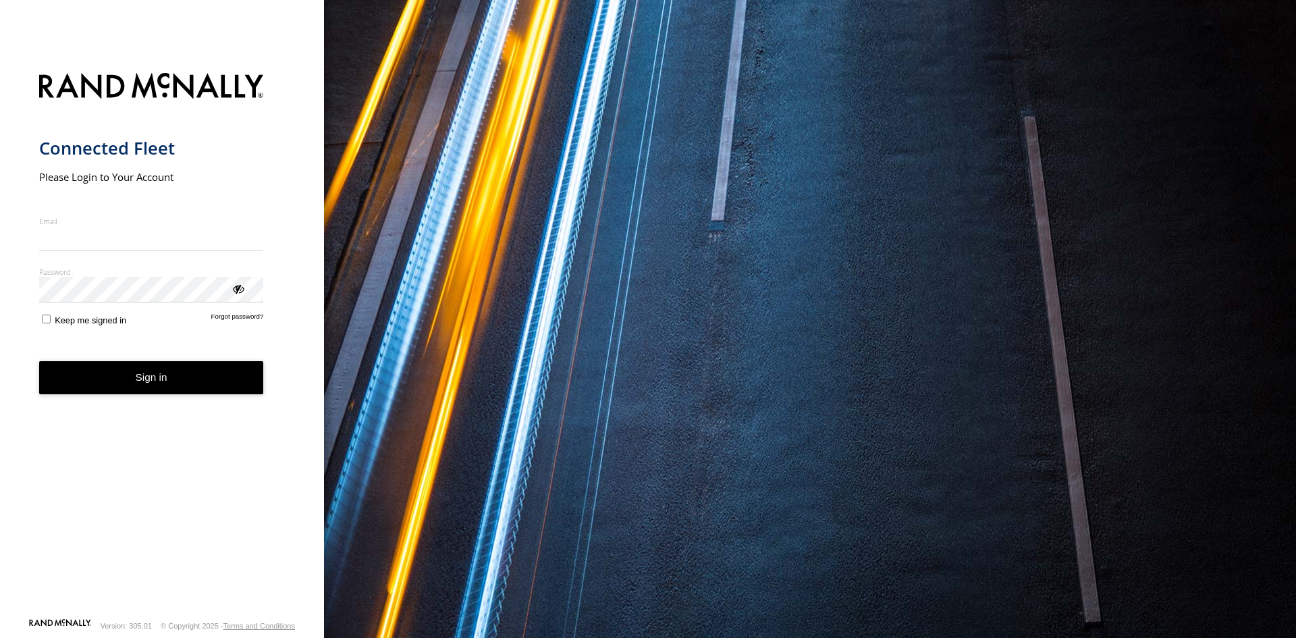
type input "**********"
click at [198, 386] on button "Sign in" at bounding box center [151, 377] width 225 height 33
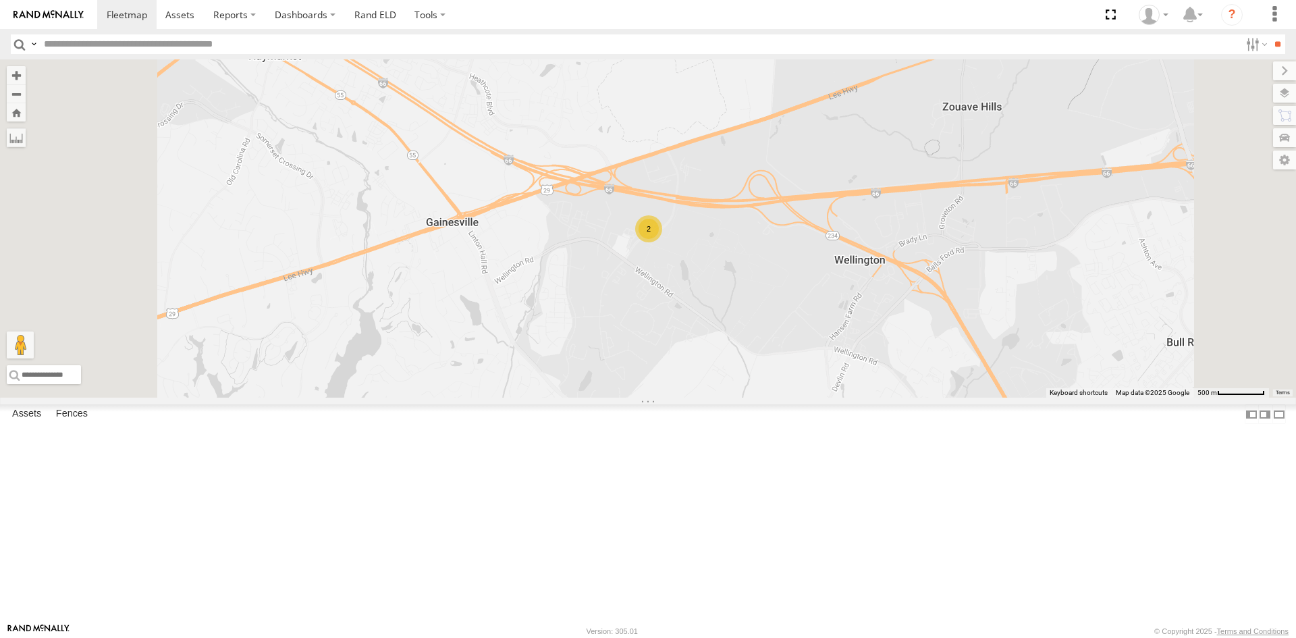
drag, startPoint x: 101, startPoint y: 124, endPoint x: 107, endPoint y: 130, distance: 8.6
click at [0, 0] on div "357660104512769 All Assets" at bounding box center [0, 0] width 0 height 0
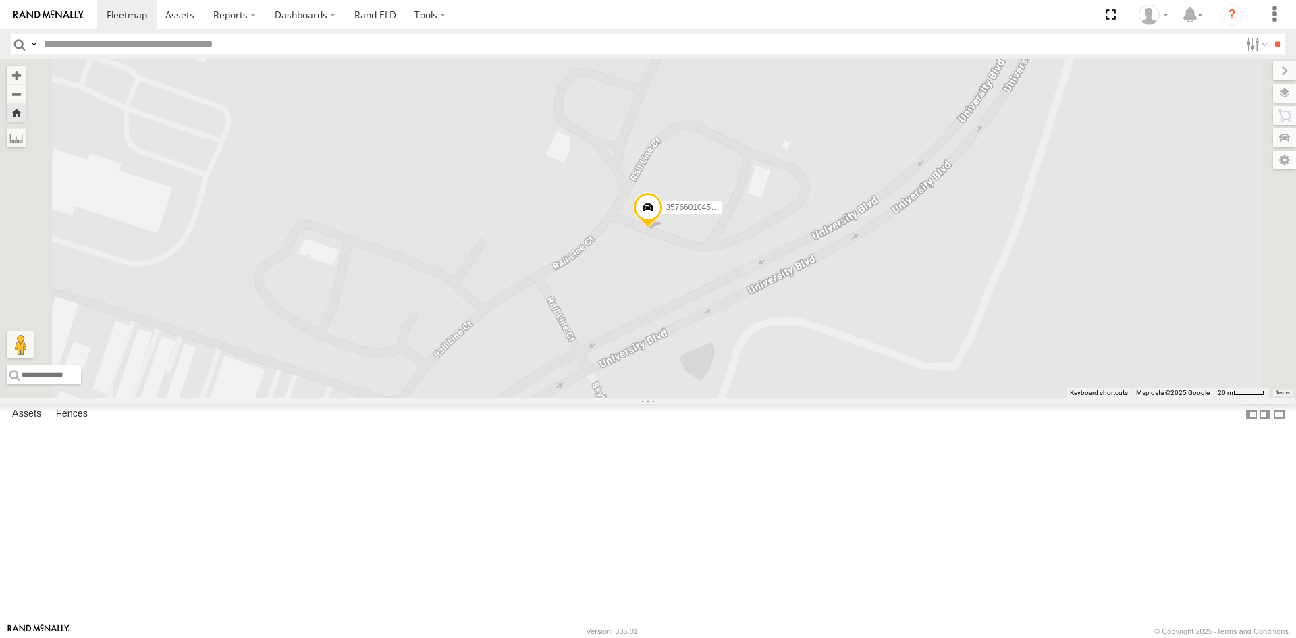
click at [0, 0] on link at bounding box center [0, 0] width 0 height 0
click at [0, 0] on div "357660104512769 All Assets Rail Line Ct Gainesville 38.79497 -77.58895 Video" at bounding box center [0, 0] width 0 height 0
click at [0, 0] on link at bounding box center [0, 0] width 0 height 0
click at [1287, 97] on label at bounding box center [1271, 93] width 49 height 19
click at [0, 0] on span "Basemaps" at bounding box center [0, 0] width 0 height 0
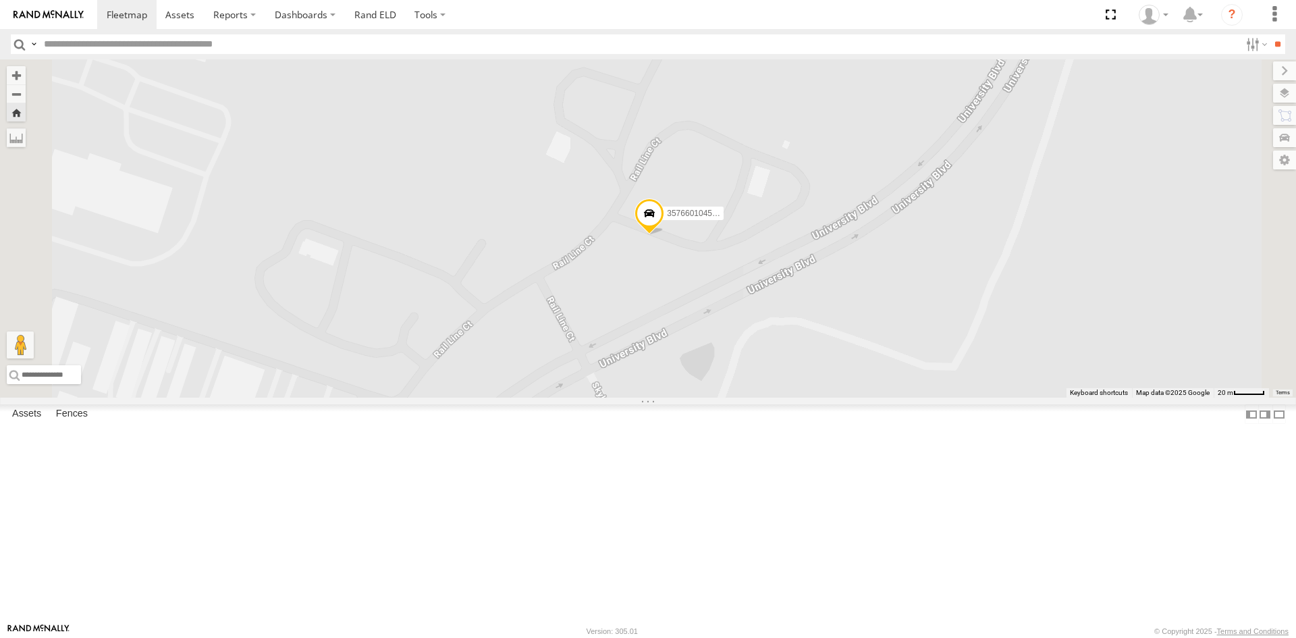
click at [0, 0] on span "Satellite + Roadmap" at bounding box center [0, 0] width 0 height 0
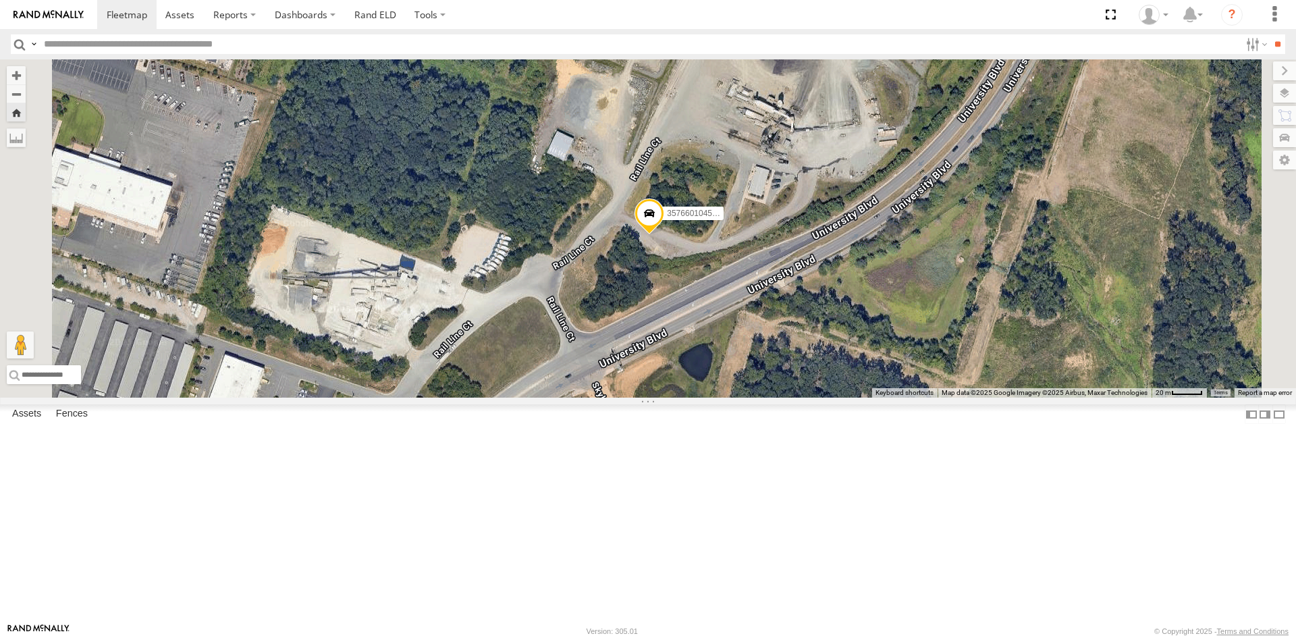
click at [1099, 274] on div "357660104512769" at bounding box center [648, 228] width 1296 height 338
click at [1251, 69] on label at bounding box center [1273, 70] width 45 height 19
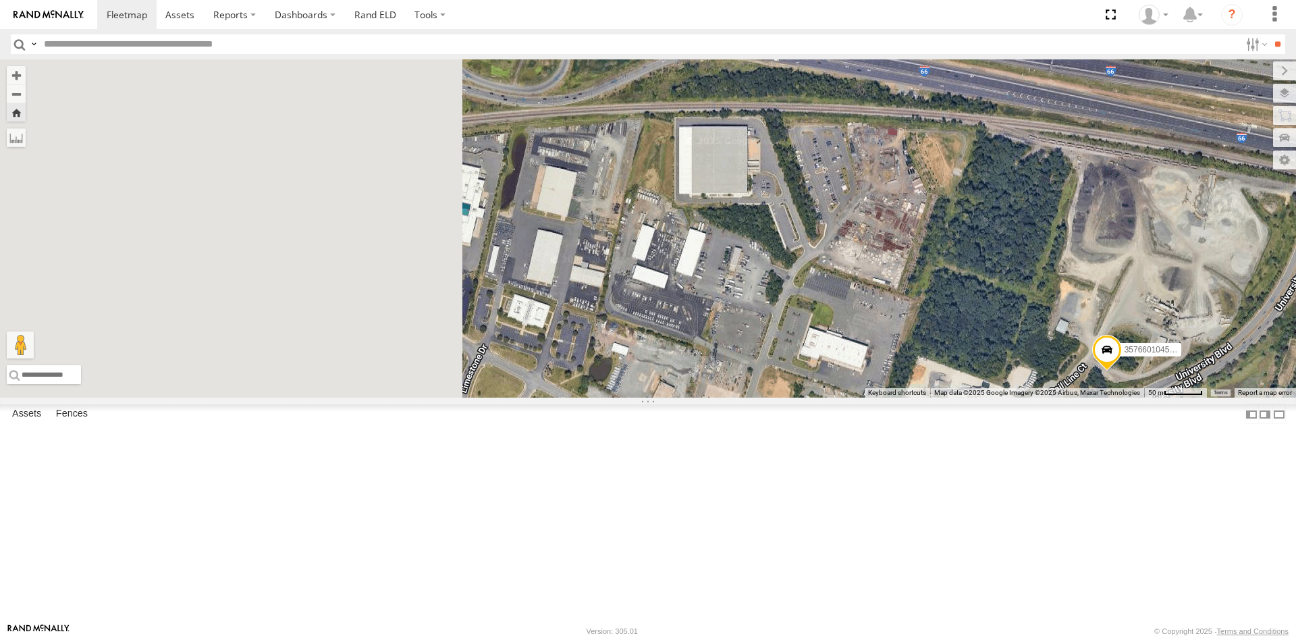
drag, startPoint x: 556, startPoint y: 209, endPoint x: 1011, endPoint y: 365, distance: 481.4
click at [1011, 365] on div "357660104512769" at bounding box center [648, 228] width 1296 height 338
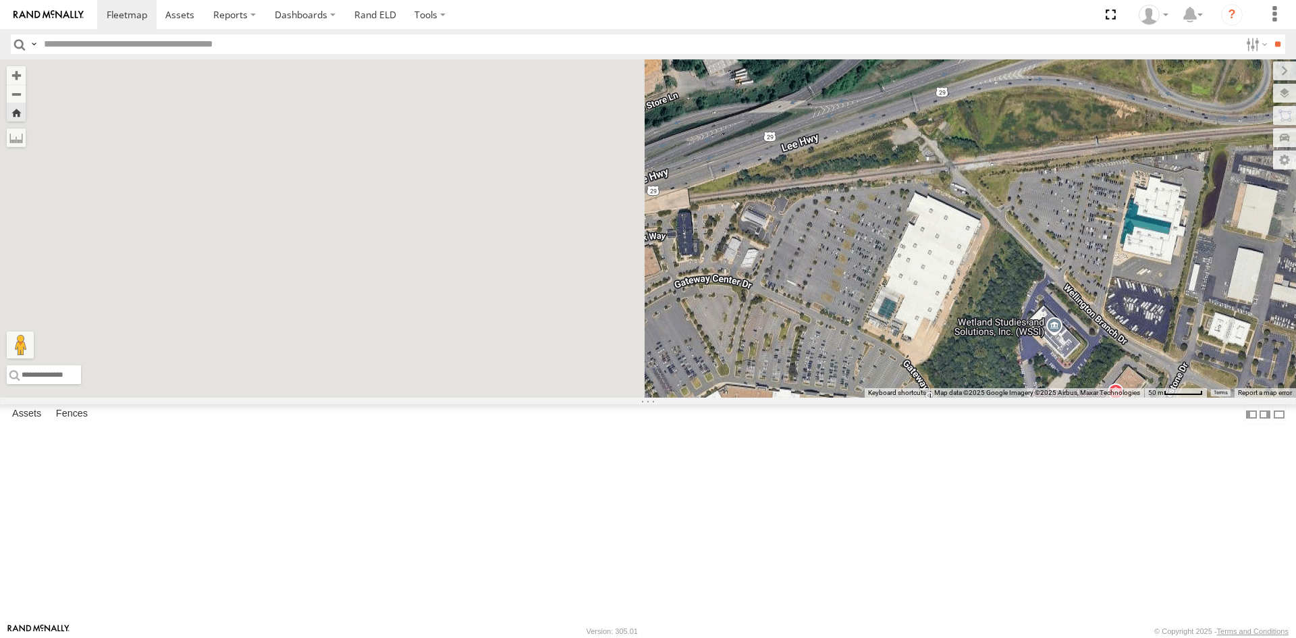
drag, startPoint x: 483, startPoint y: 275, endPoint x: 1154, endPoint y: 290, distance: 671.9
click at [1154, 290] on div "357660104512769" at bounding box center [648, 228] width 1296 height 338
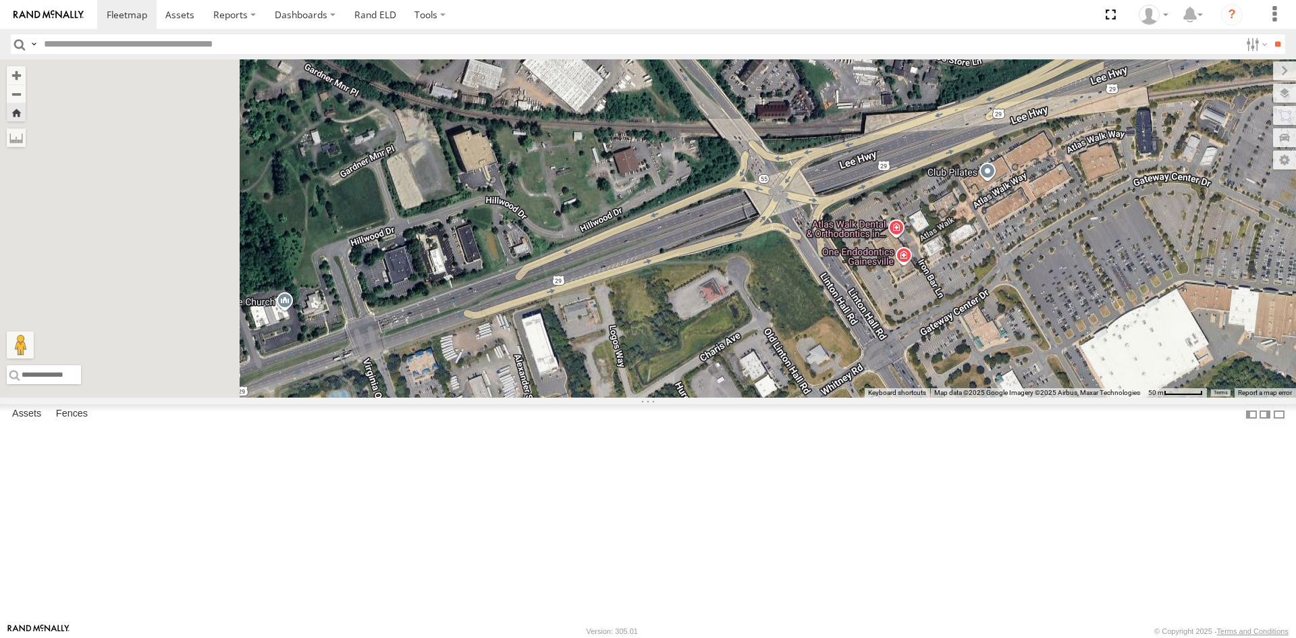
drag, startPoint x: 637, startPoint y: 279, endPoint x: 1078, endPoint y: 178, distance: 453.0
click at [1078, 178] on div "357660104512769" at bounding box center [648, 228] width 1296 height 338
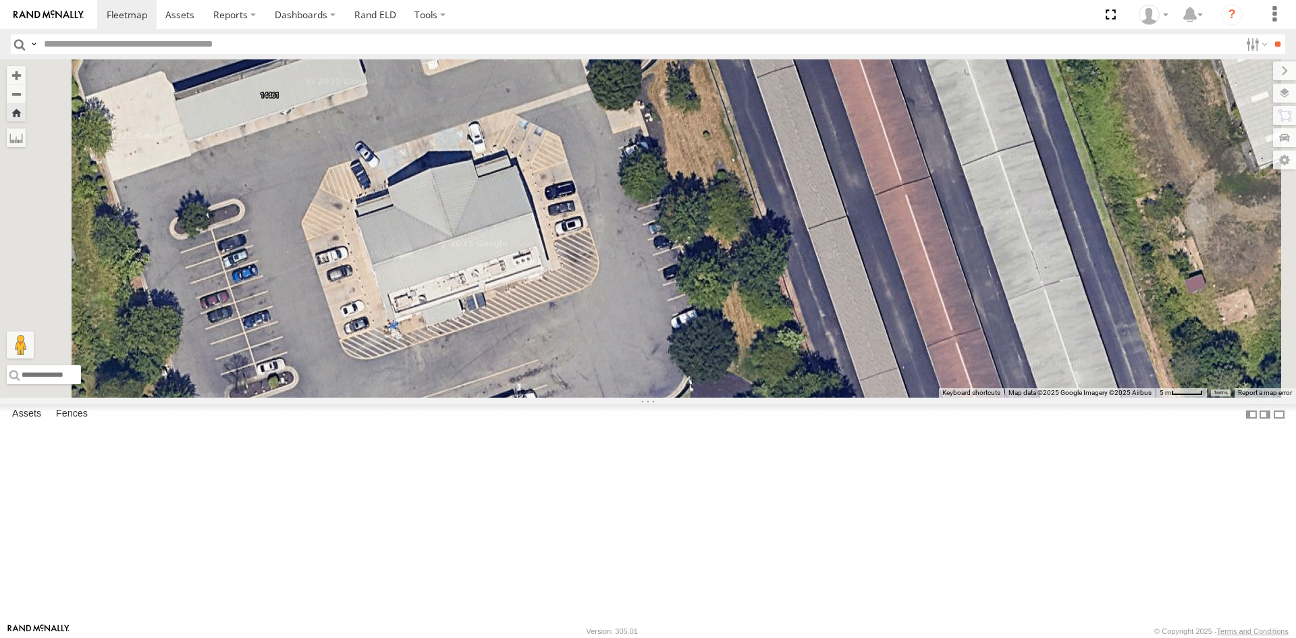
drag, startPoint x: 820, startPoint y: 184, endPoint x: 803, endPoint y: 430, distance: 247.0
click at [803, 398] on div "357660104512769" at bounding box center [648, 228] width 1296 height 338
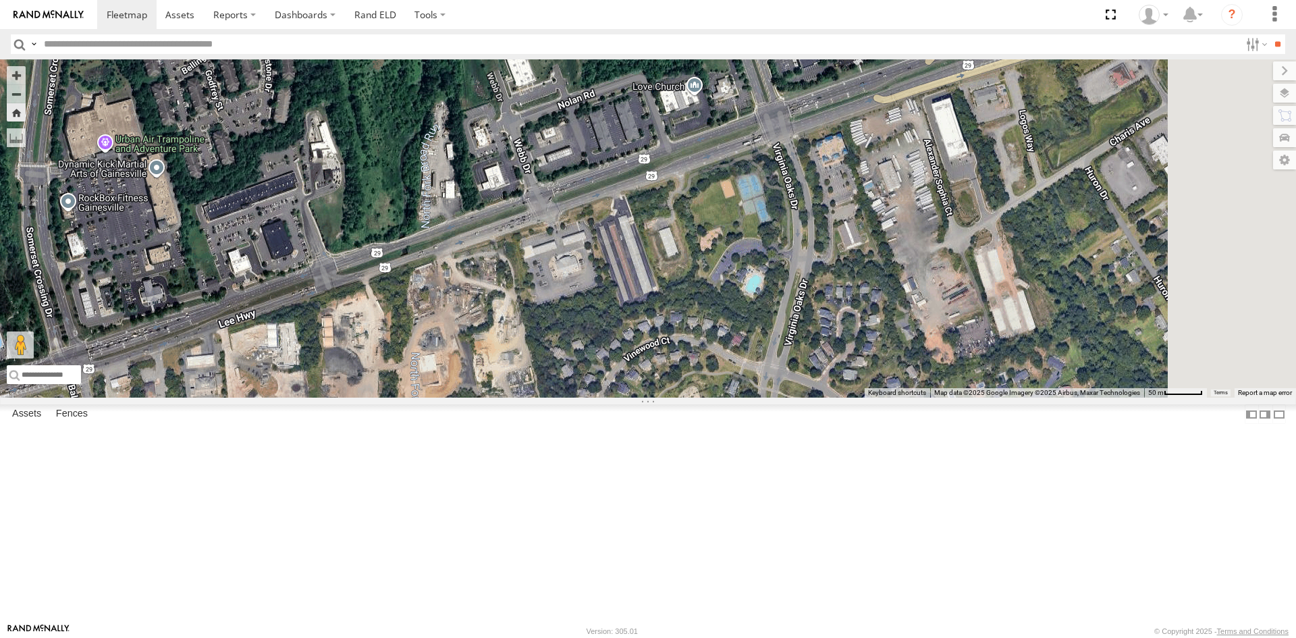
drag, startPoint x: 1127, startPoint y: 280, endPoint x: 665, endPoint y: 379, distance: 472.3
click at [665, 379] on div "357660104512769" at bounding box center [648, 228] width 1296 height 338
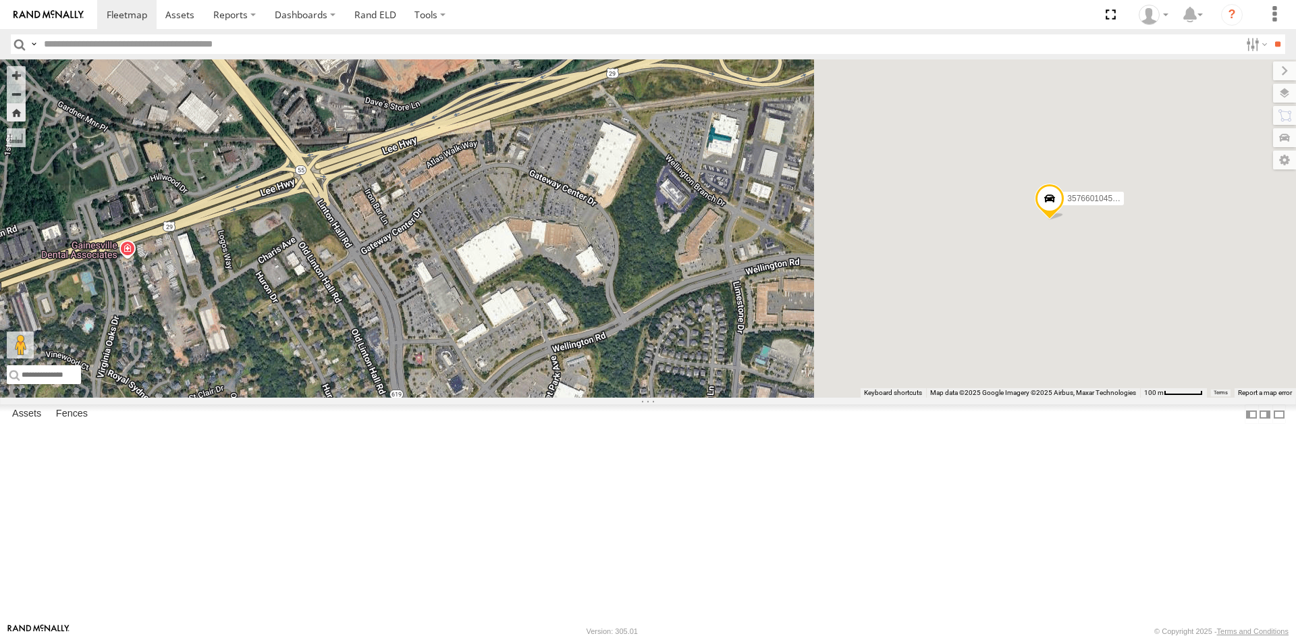
drag, startPoint x: 1191, startPoint y: 273, endPoint x: 601, endPoint y: 325, distance: 592.4
click at [601, 325] on div "357660104512769" at bounding box center [648, 228] width 1296 height 338
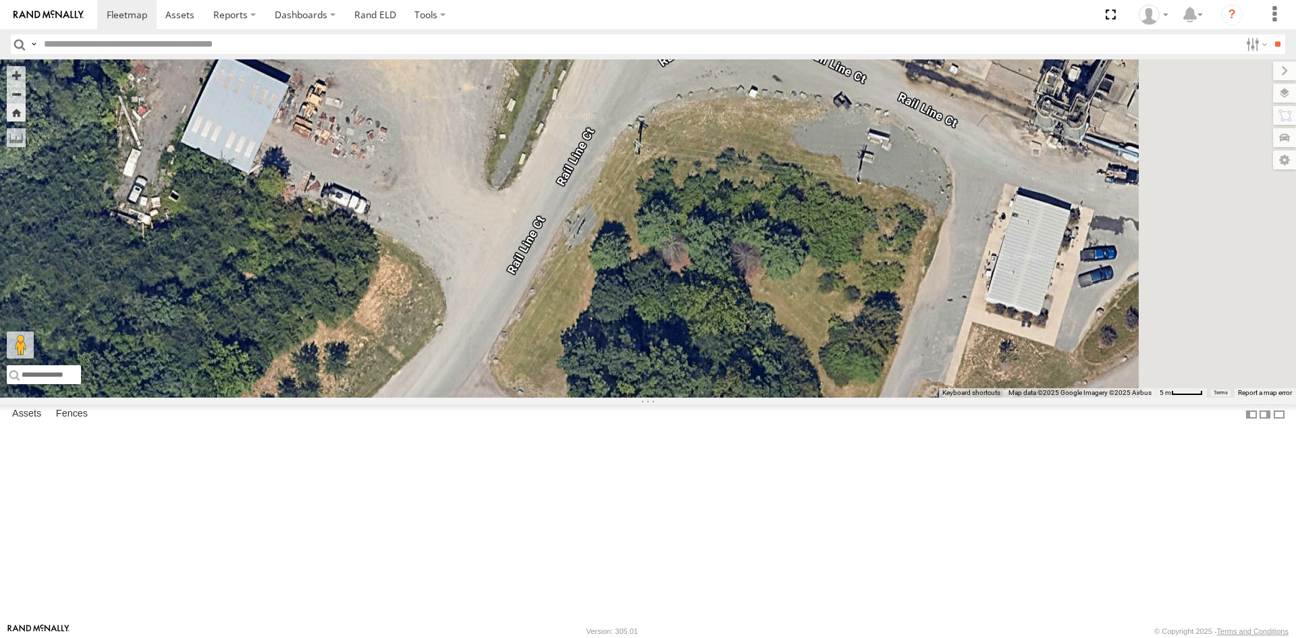
drag, startPoint x: 1121, startPoint y: 269, endPoint x: 932, endPoint y: 454, distance: 264.5
click at [932, 398] on div "357660104512769" at bounding box center [648, 228] width 1296 height 338
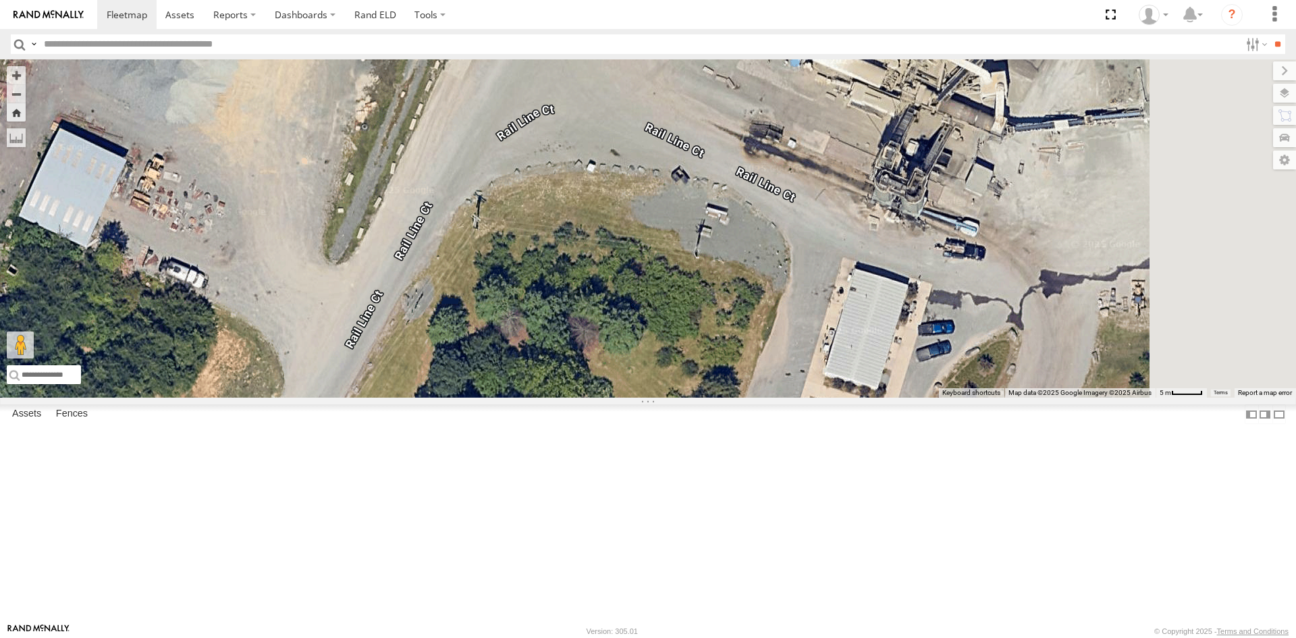
drag, startPoint x: 1004, startPoint y: 431, endPoint x: 898, endPoint y: 323, distance: 151.3
click at [898, 323] on div "357660104512769" at bounding box center [648, 228] width 1296 height 338
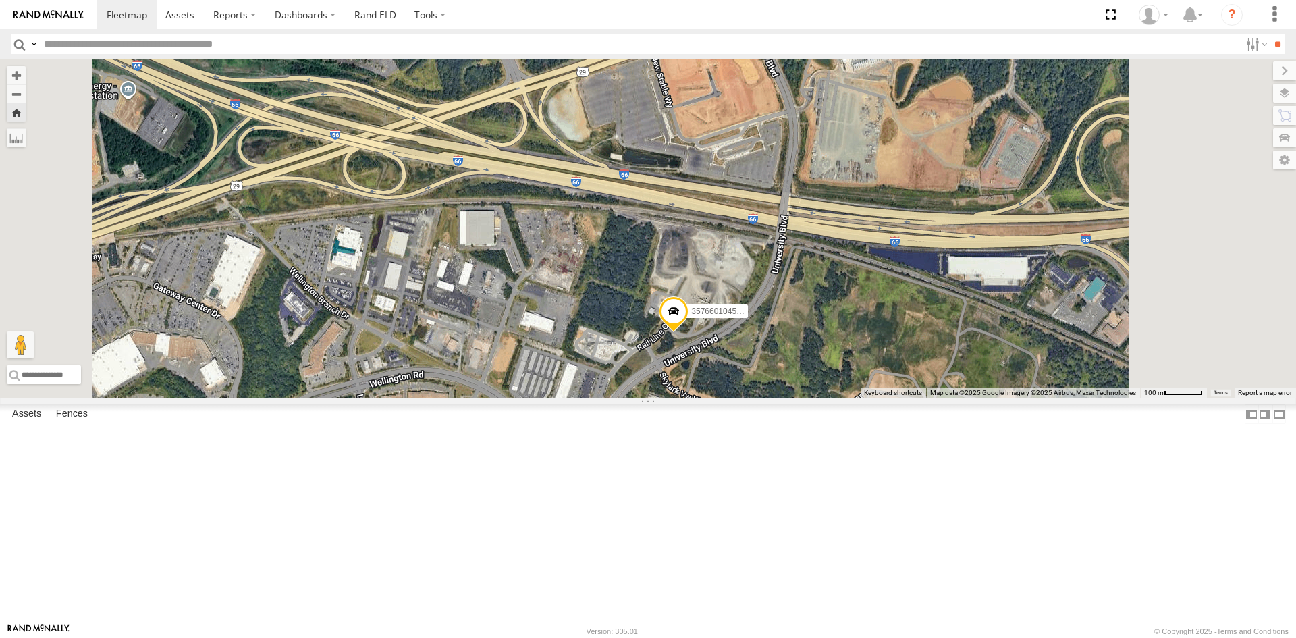
drag, startPoint x: 984, startPoint y: 270, endPoint x: 868, endPoint y: 428, distance: 196.1
click at [868, 398] on div "357660104512769" at bounding box center [648, 228] width 1296 height 338
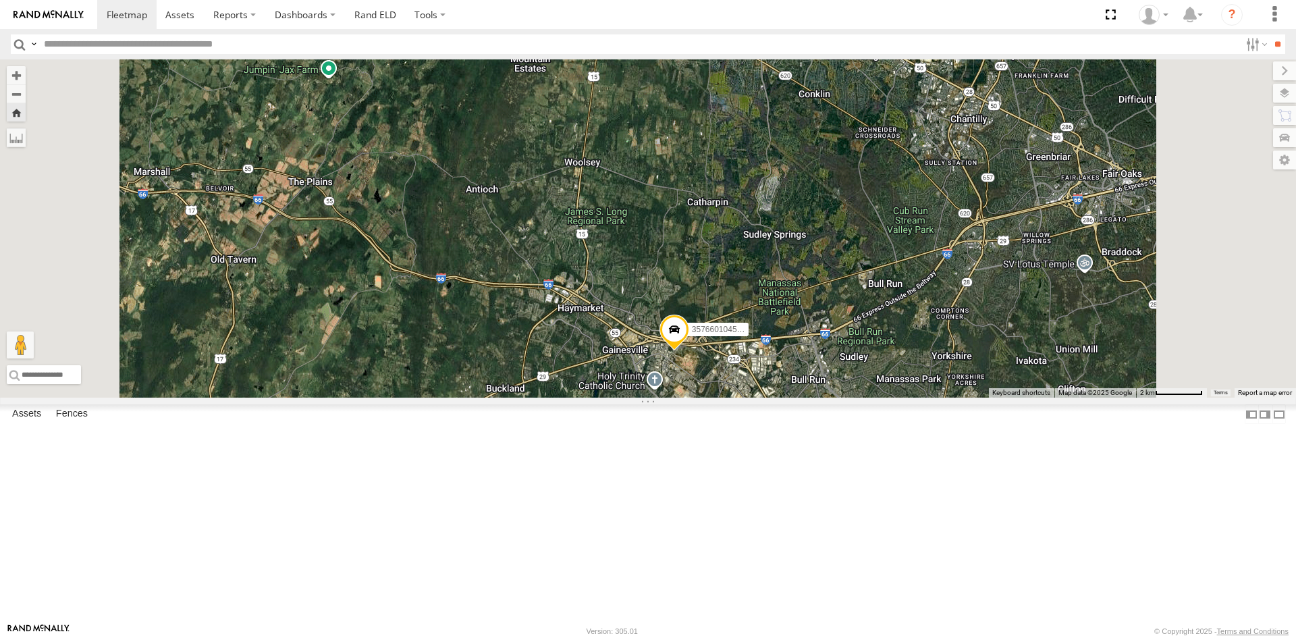
drag, startPoint x: 1026, startPoint y: 178, endPoint x: 872, endPoint y: 525, distance: 378.7
click at [872, 398] on div "357660104512769" at bounding box center [648, 228] width 1296 height 338
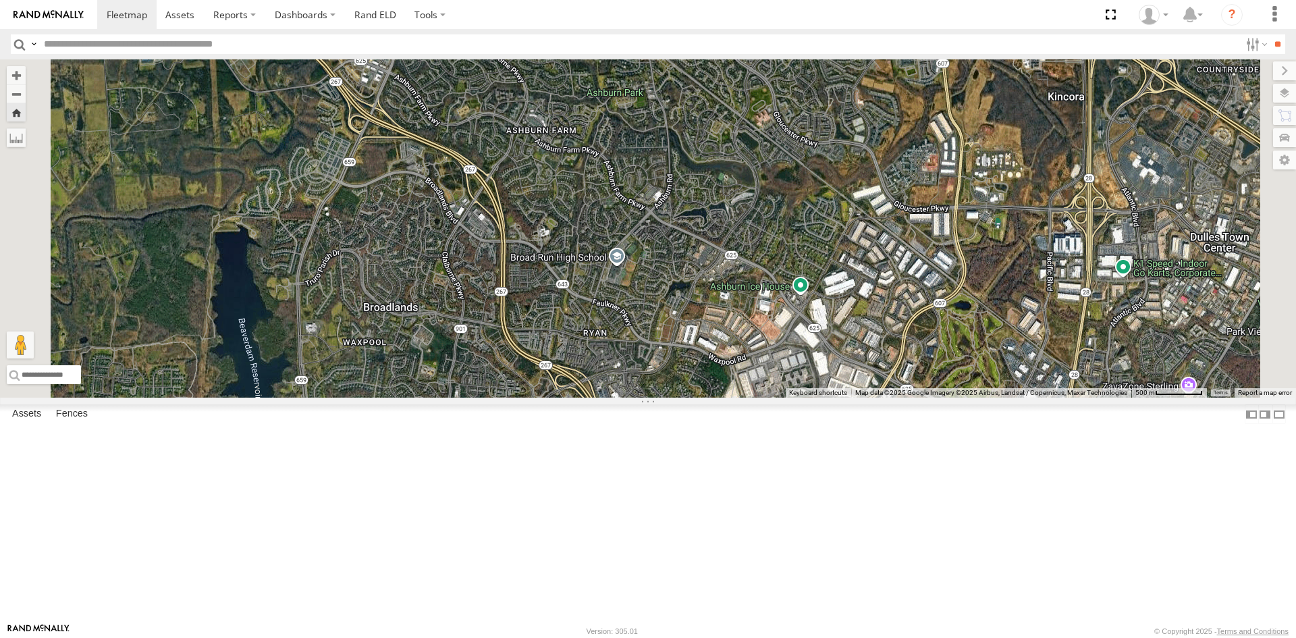
drag, startPoint x: 820, startPoint y: 125, endPoint x: 852, endPoint y: 315, distance: 192.4
click at [852, 315] on div "357660104512769" at bounding box center [648, 228] width 1296 height 338
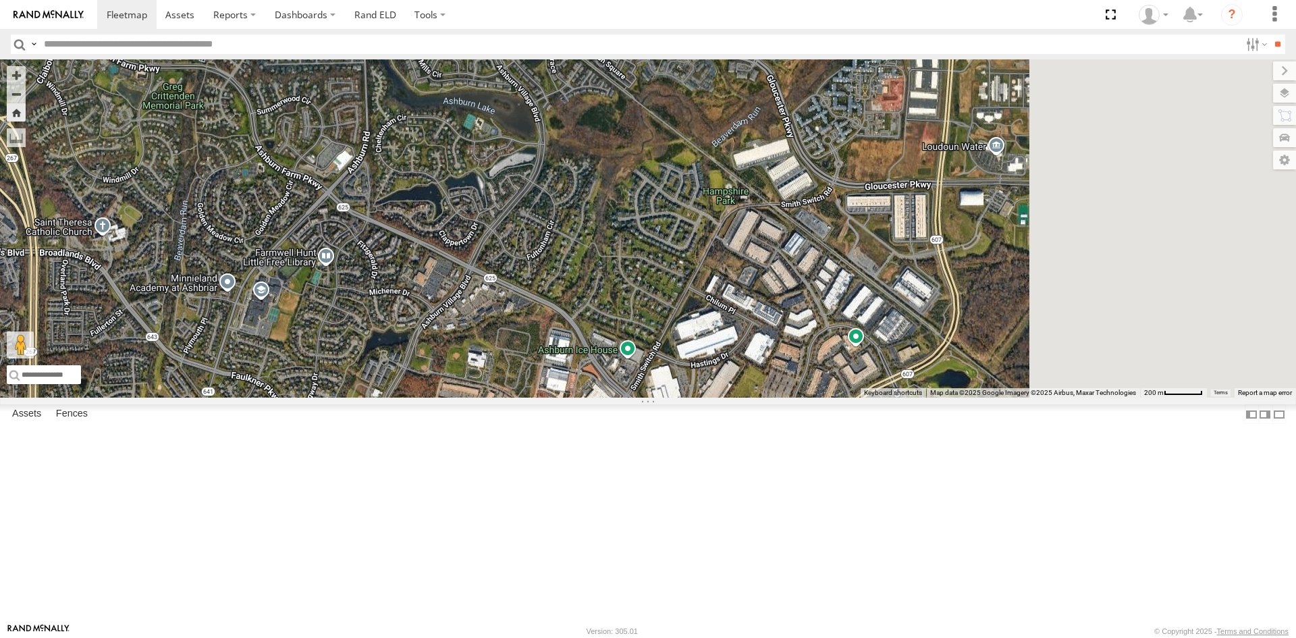
drag, startPoint x: 1199, startPoint y: 476, endPoint x: 947, endPoint y: 280, distance: 319.0
click at [949, 282] on div "357660104512769" at bounding box center [648, 228] width 1296 height 338
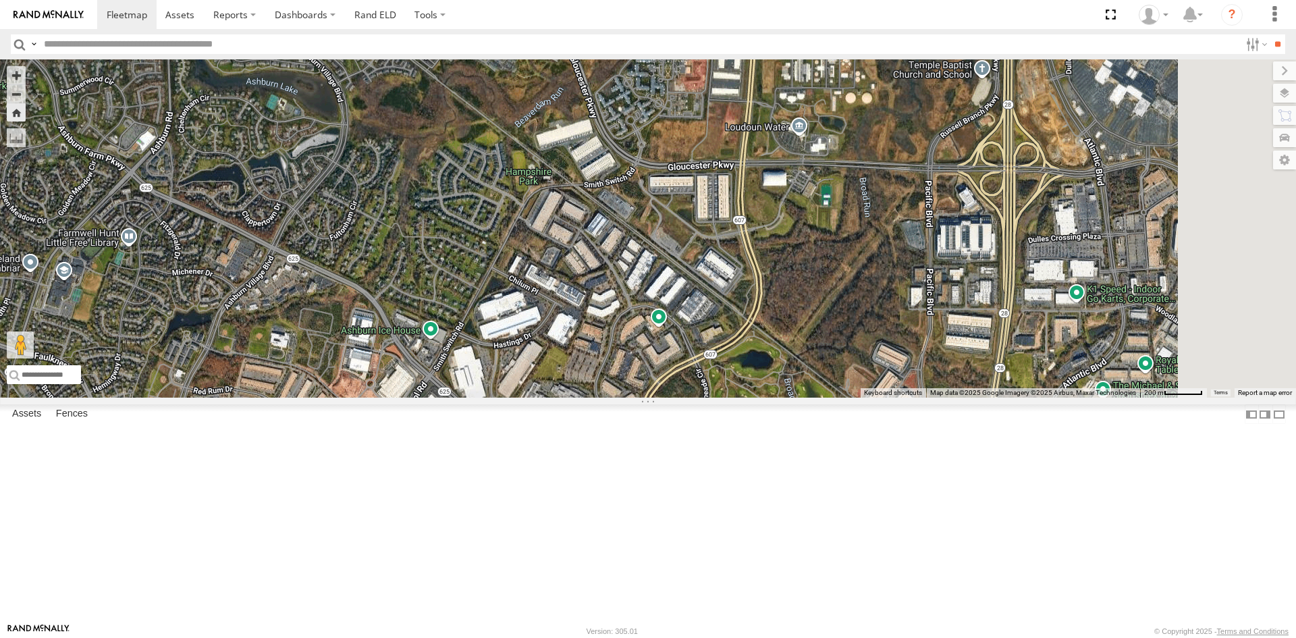
drag, startPoint x: 1182, startPoint y: 223, endPoint x: 1115, endPoint y: 348, distance: 142.3
click at [1115, 348] on div "357660104512769" at bounding box center [648, 228] width 1296 height 338
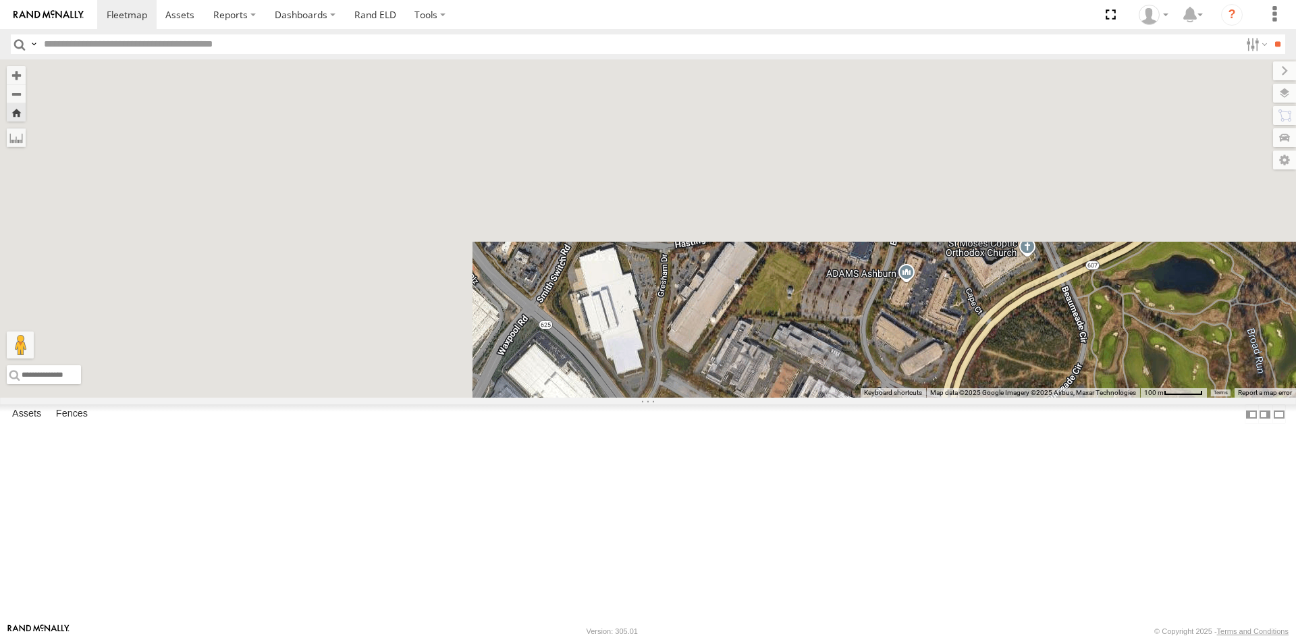
drag, startPoint x: 616, startPoint y: 229, endPoint x: 1198, endPoint y: 670, distance: 730.1
click at [1198, 637] on html at bounding box center [648, 319] width 1296 height 638
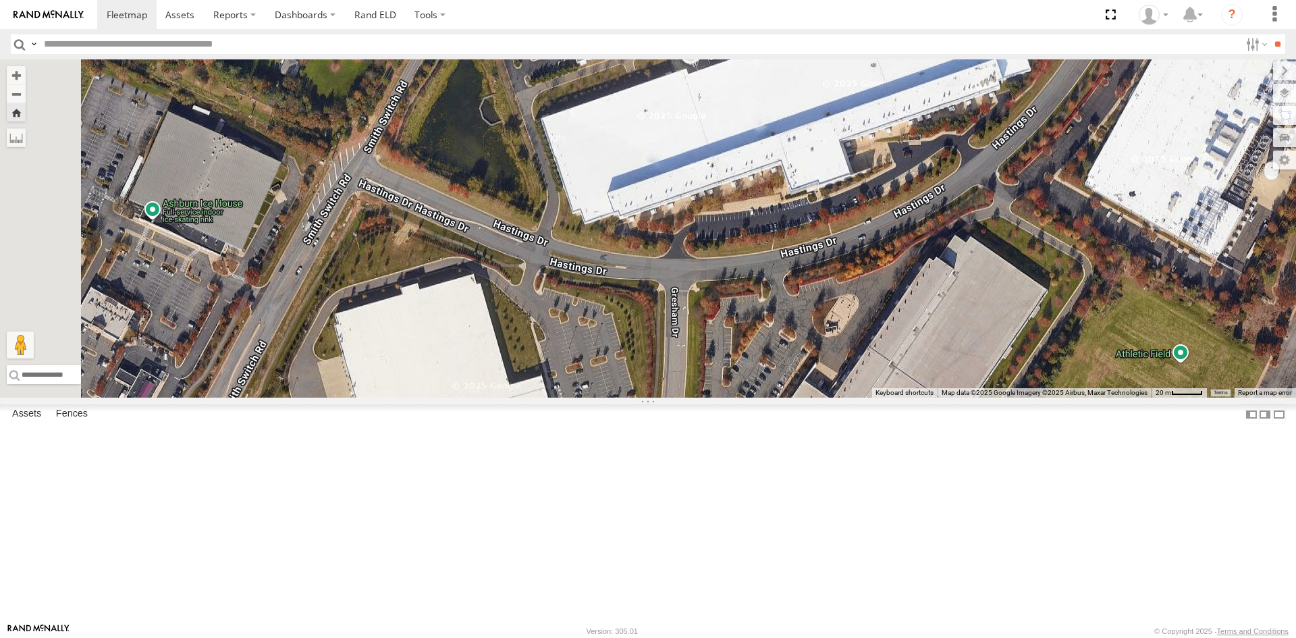
drag, startPoint x: 1152, startPoint y: 337, endPoint x: 1134, endPoint y: 202, distance: 136.3
click at [1134, 202] on div "357660104512769" at bounding box center [648, 228] width 1296 height 338
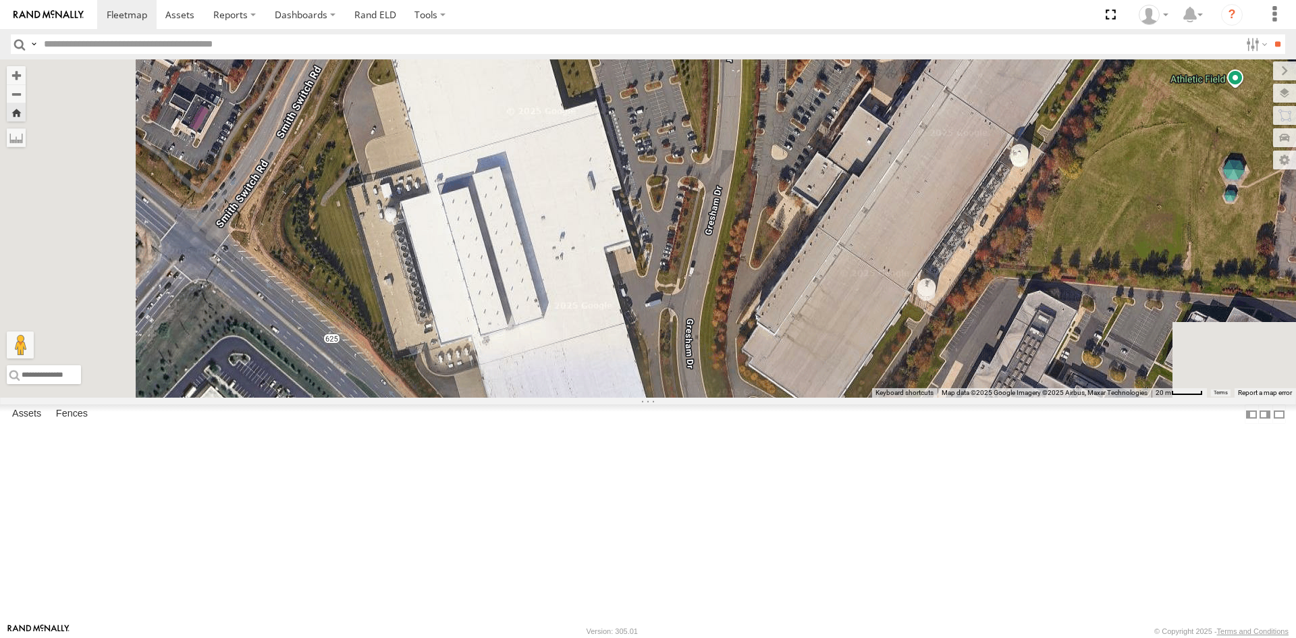
drag, startPoint x: 937, startPoint y: 506, endPoint x: 982, endPoint y: 247, distance: 262.5
click at [982, 247] on div "357660104512769" at bounding box center [648, 228] width 1296 height 338
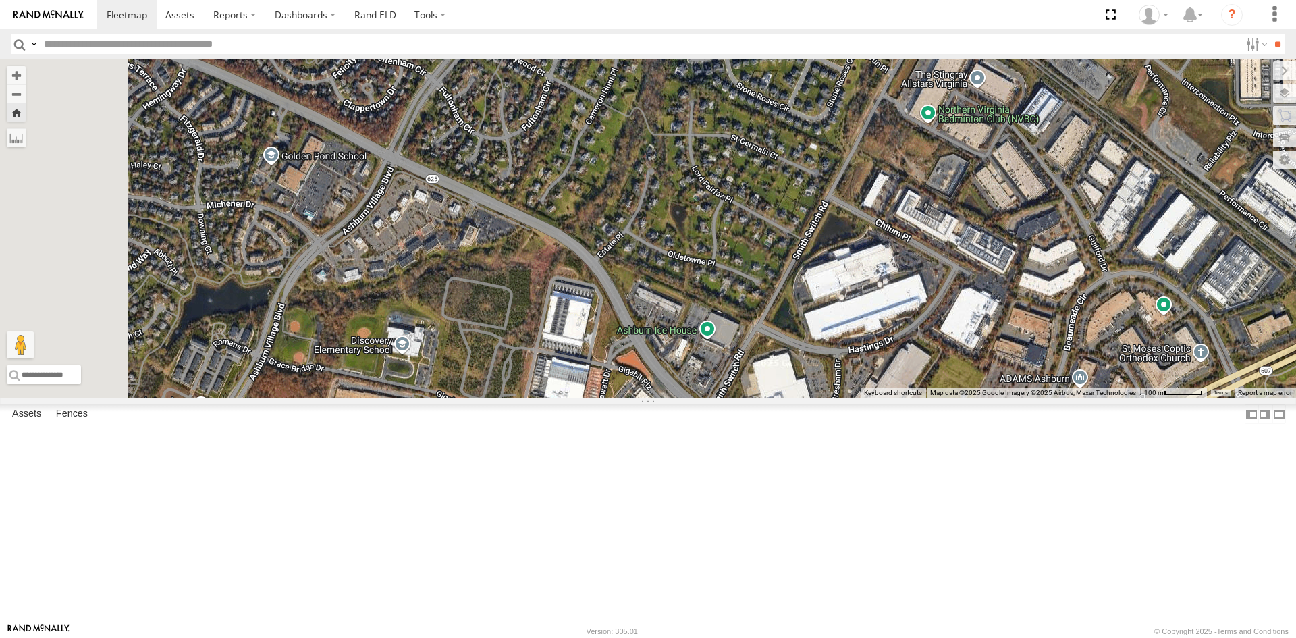
drag, startPoint x: 776, startPoint y: 312, endPoint x: 841, endPoint y: 506, distance: 205.0
click at [845, 398] on div "357660104512769" at bounding box center [648, 228] width 1296 height 338
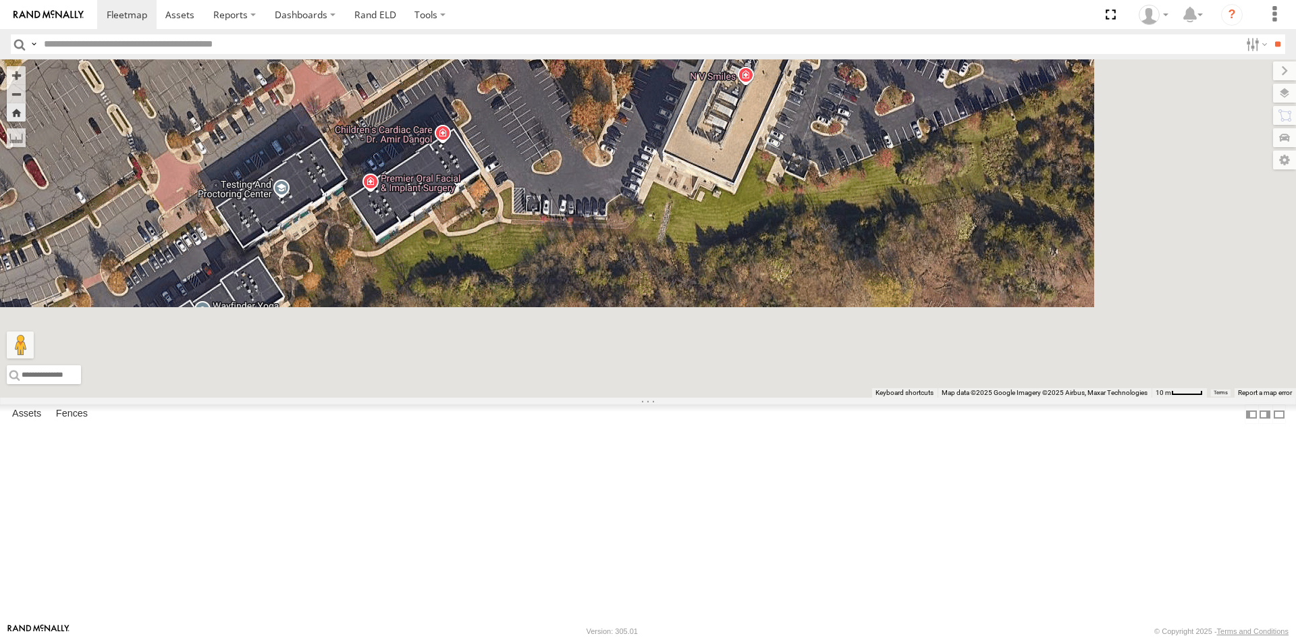
drag, startPoint x: 978, startPoint y: 460, endPoint x: 844, endPoint y: 165, distance: 323.3
click at [844, 165] on div "357660104512769" at bounding box center [648, 228] width 1296 height 338
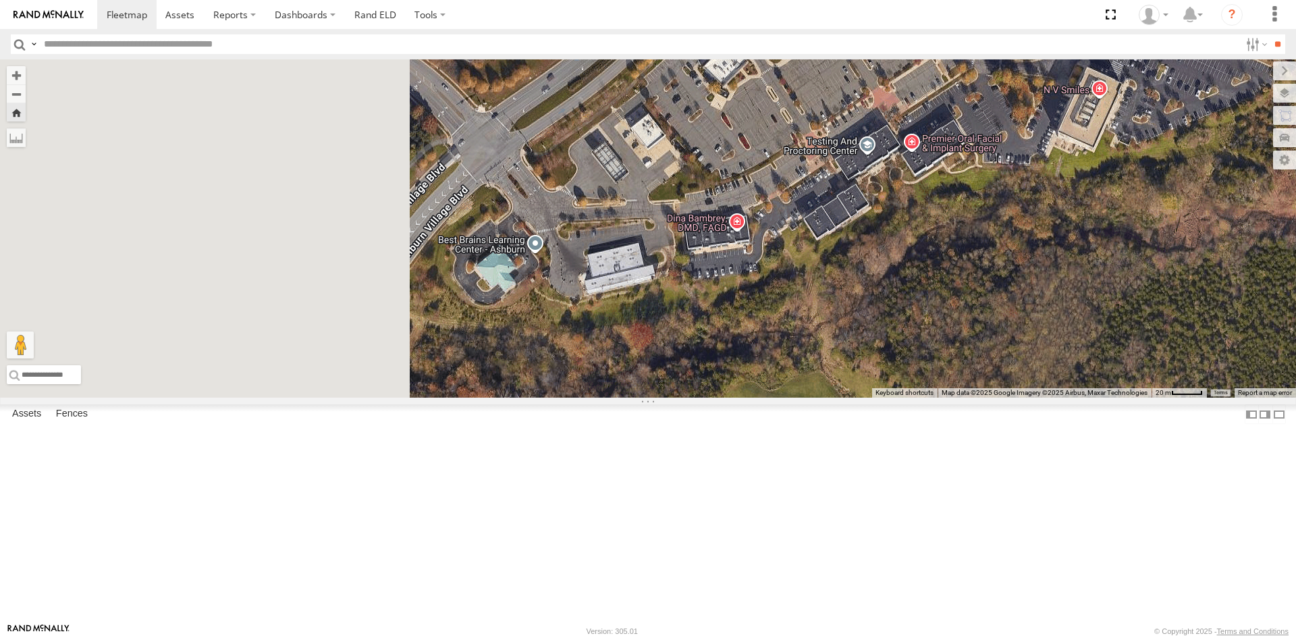
drag, startPoint x: 600, startPoint y: 215, endPoint x: 1053, endPoint y: 271, distance: 457.1
click at [1053, 270] on div "357660104512769" at bounding box center [648, 228] width 1296 height 338
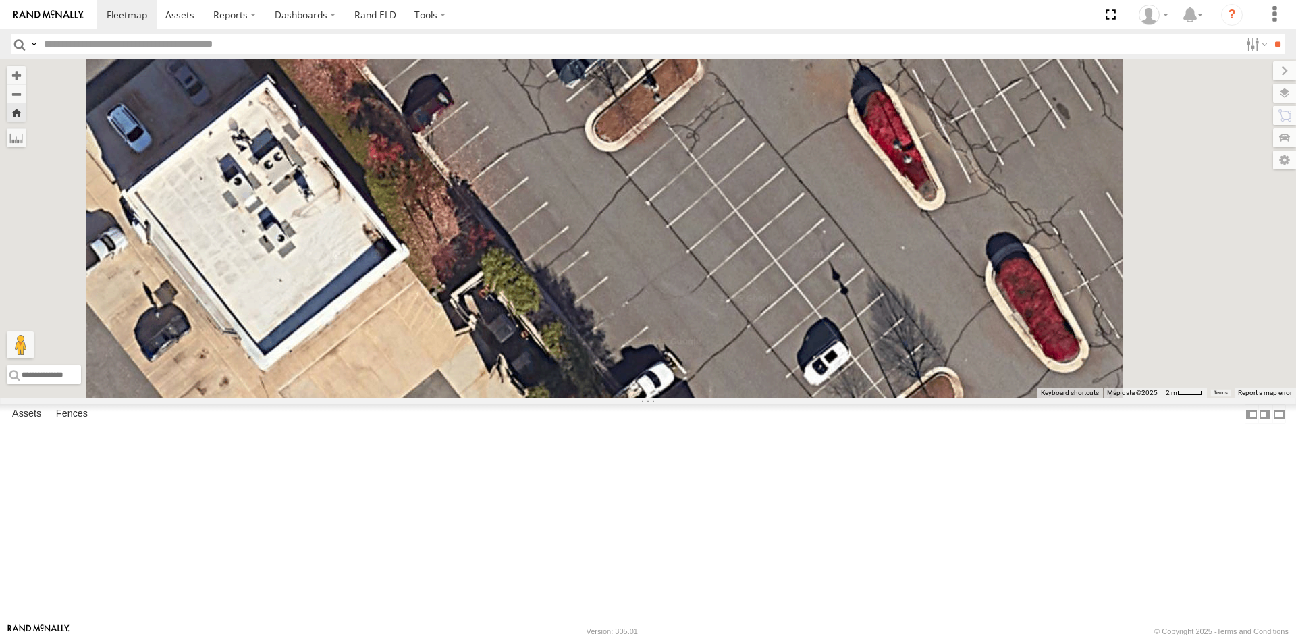
drag, startPoint x: 974, startPoint y: 216, endPoint x: 913, endPoint y: 423, distance: 215.3
click at [913, 398] on div "357660104512769" at bounding box center [648, 228] width 1296 height 338
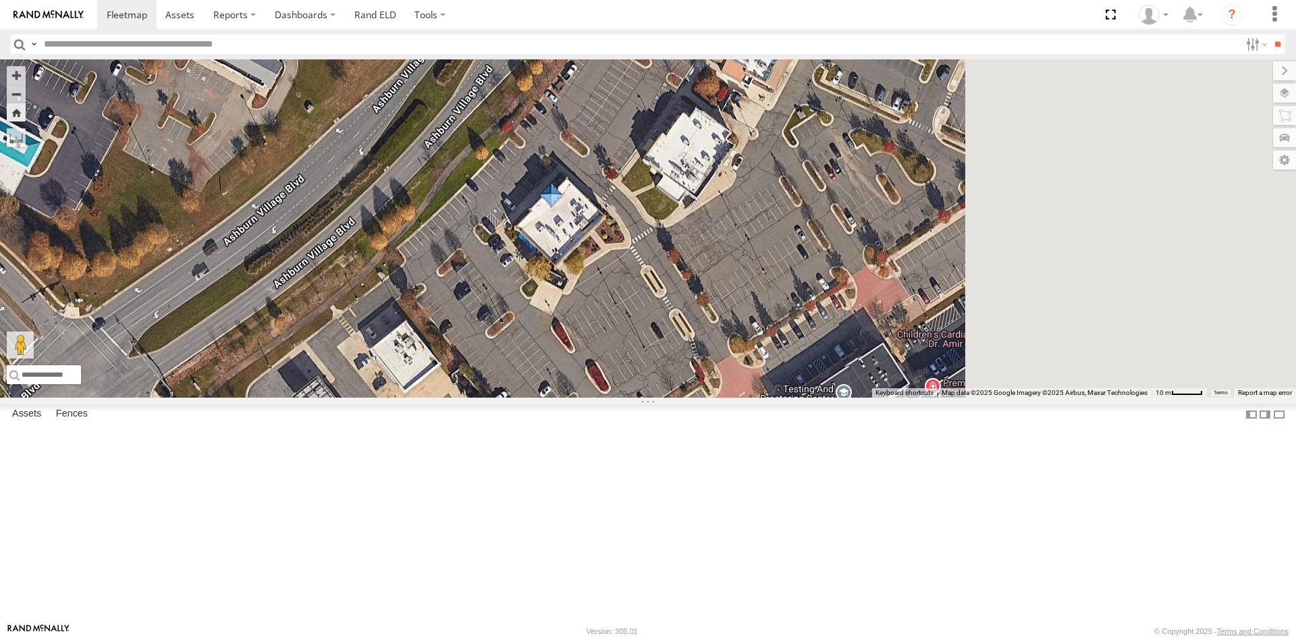
drag, startPoint x: 1104, startPoint y: 182, endPoint x: 772, endPoint y: 473, distance: 441.2
click at [773, 398] on div "357660104512769" at bounding box center [648, 228] width 1296 height 338
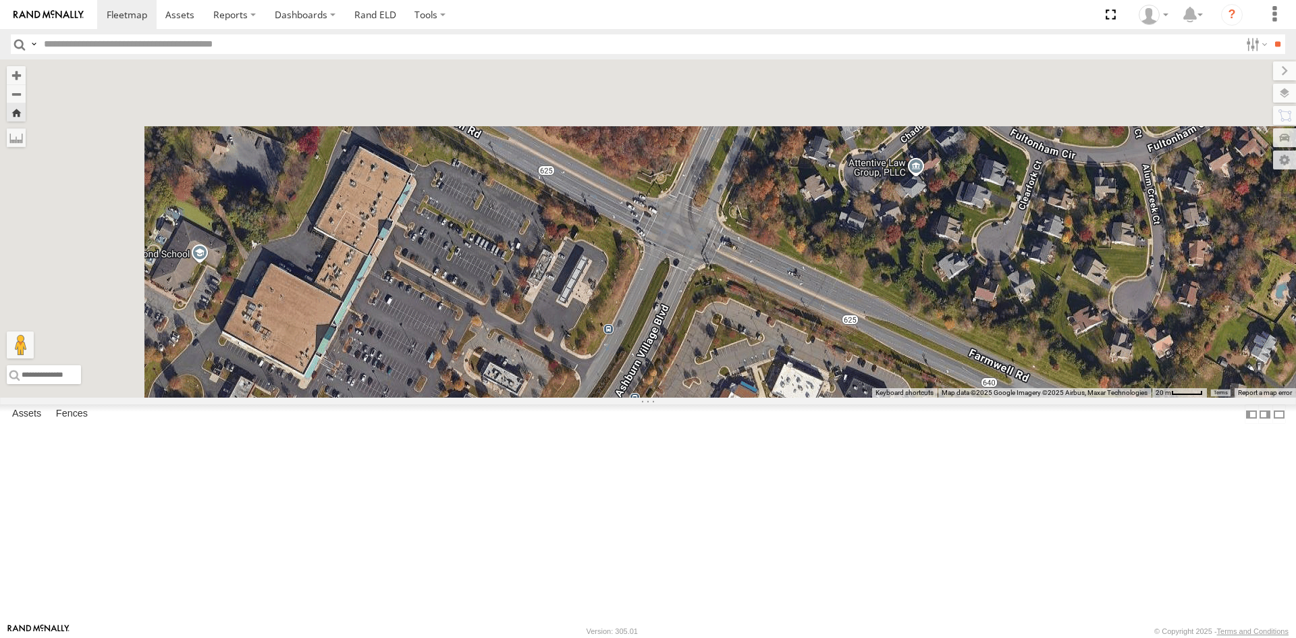
drag, startPoint x: 708, startPoint y: 180, endPoint x: 859, endPoint y: 433, distance: 294.6
click at [859, 398] on div "357660104512769" at bounding box center [648, 228] width 1296 height 338
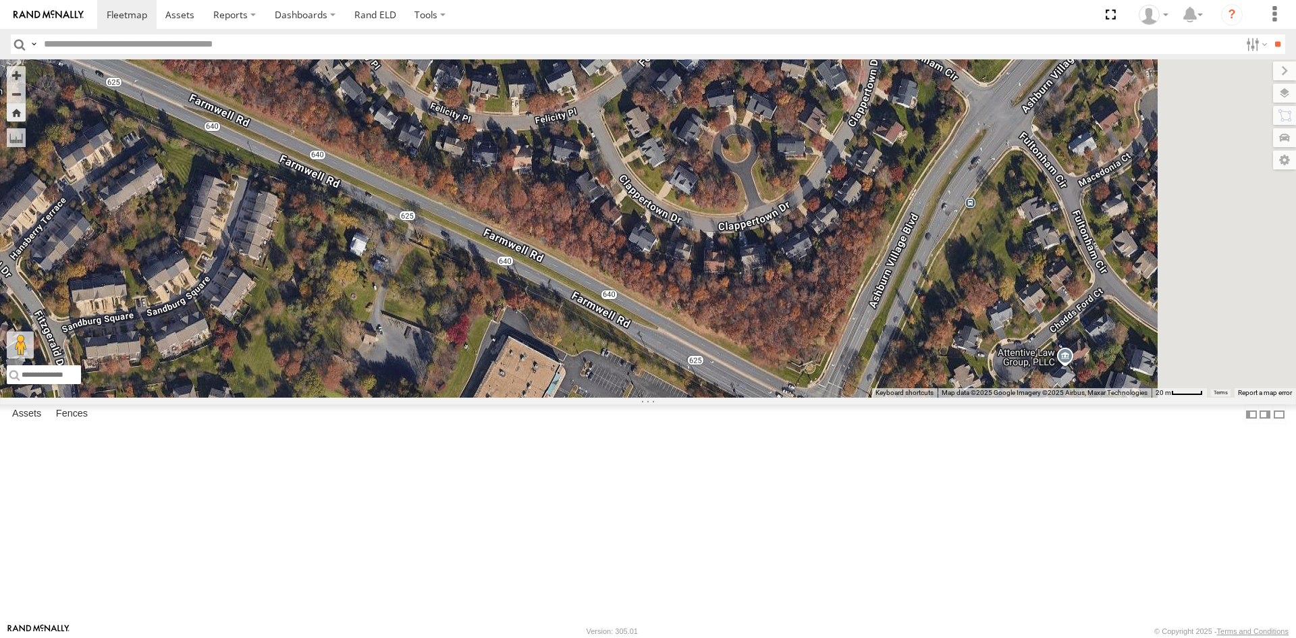
drag, startPoint x: 1158, startPoint y: 243, endPoint x: 901, endPoint y: 525, distance: 381.8
click at [902, 398] on div "357660104512769" at bounding box center [648, 228] width 1296 height 338
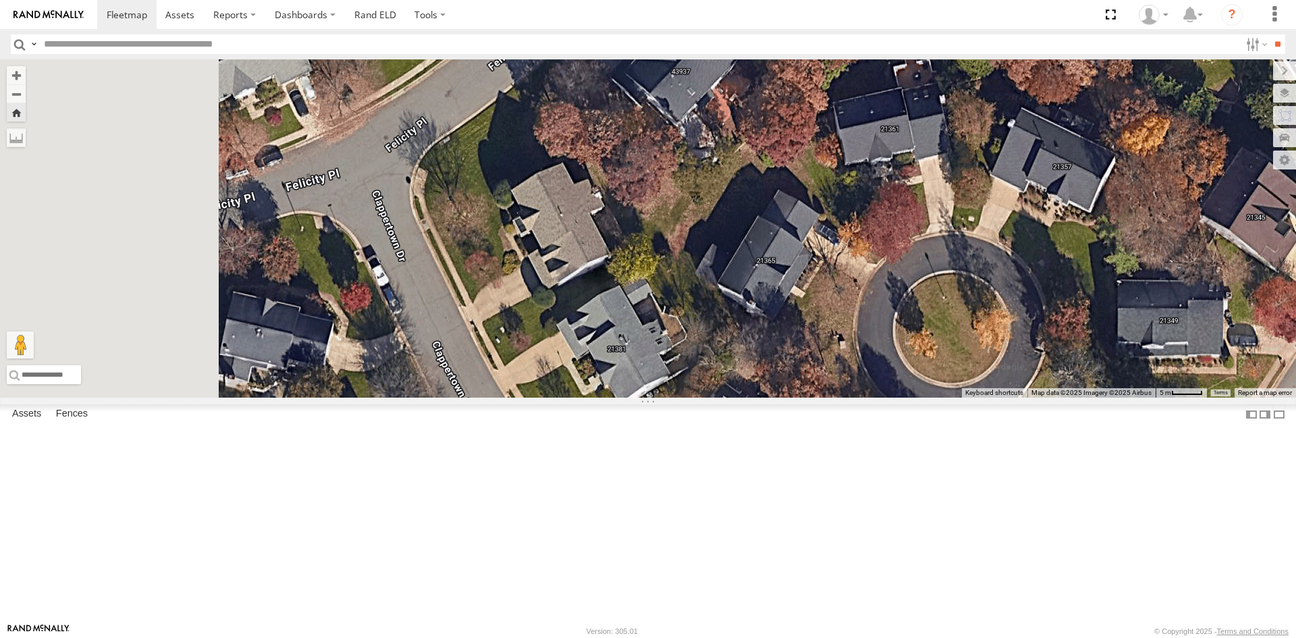
drag, startPoint x: 818, startPoint y: 415, endPoint x: 912, endPoint y: 367, distance: 105.7
click at [912, 367] on div "357660104512769" at bounding box center [648, 228] width 1296 height 338
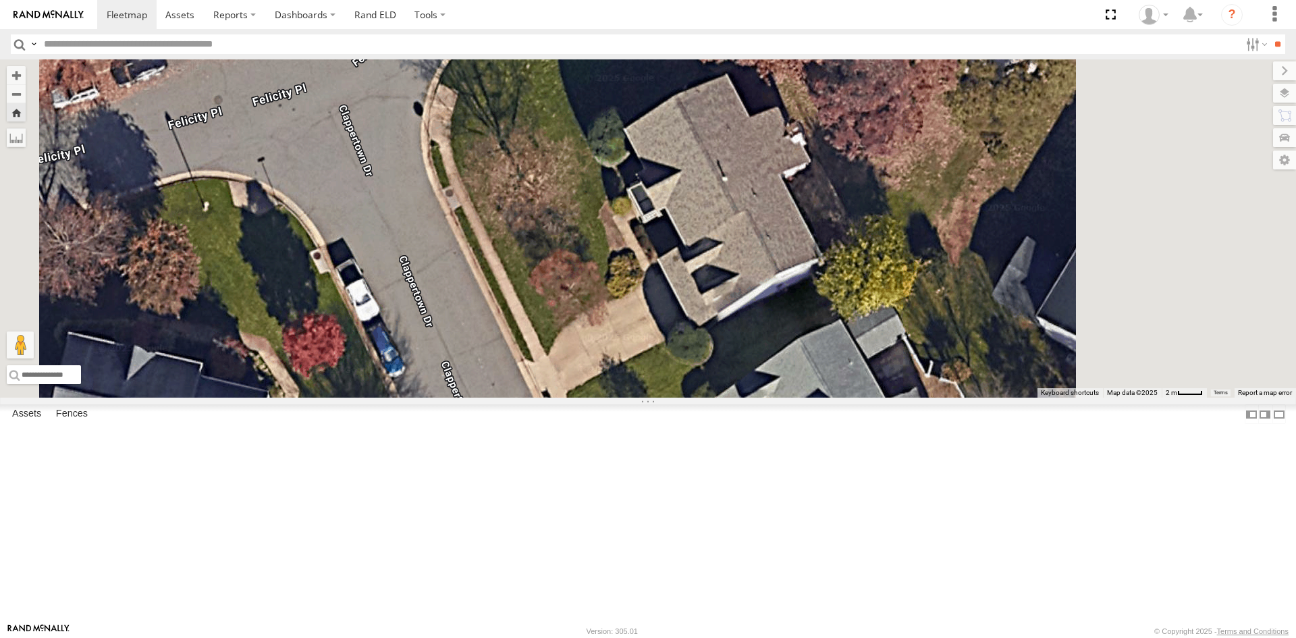
drag, startPoint x: 982, startPoint y: 228, endPoint x: 857, endPoint y: 403, distance: 215.4
click at [857, 398] on div "357660104512769" at bounding box center [648, 228] width 1296 height 338
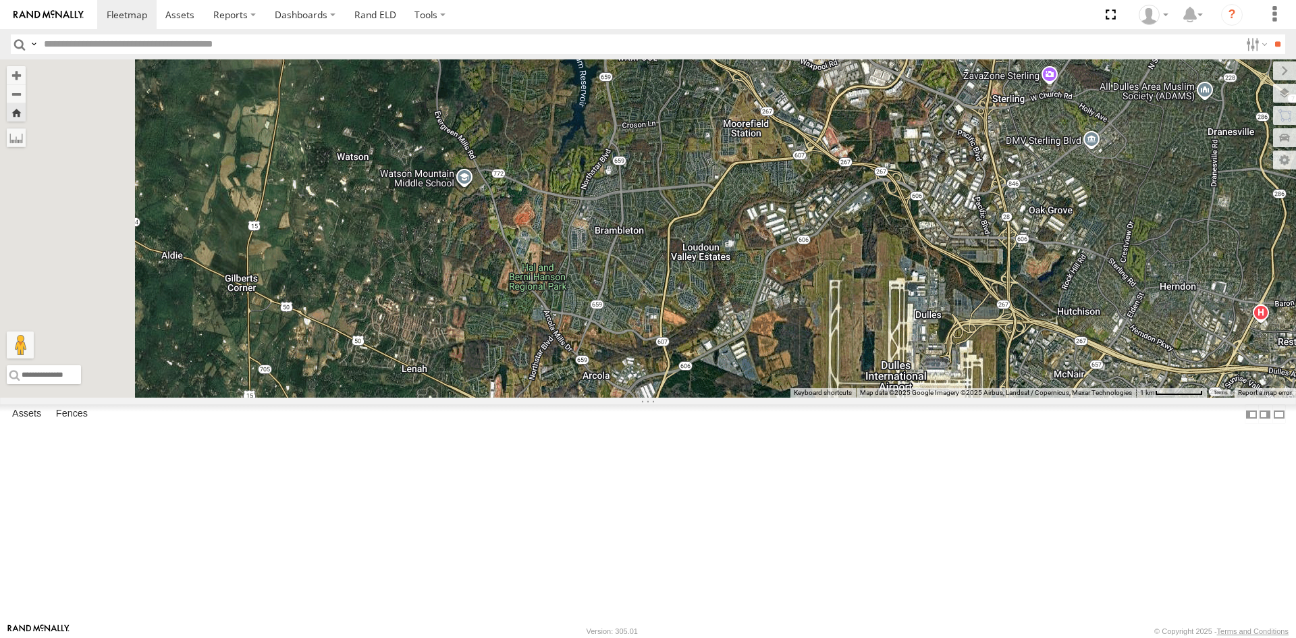
drag, startPoint x: 891, startPoint y: 483, endPoint x: 1029, endPoint y: 186, distance: 326.8
click at [1030, 188] on div "357660104512769" at bounding box center [648, 228] width 1296 height 338
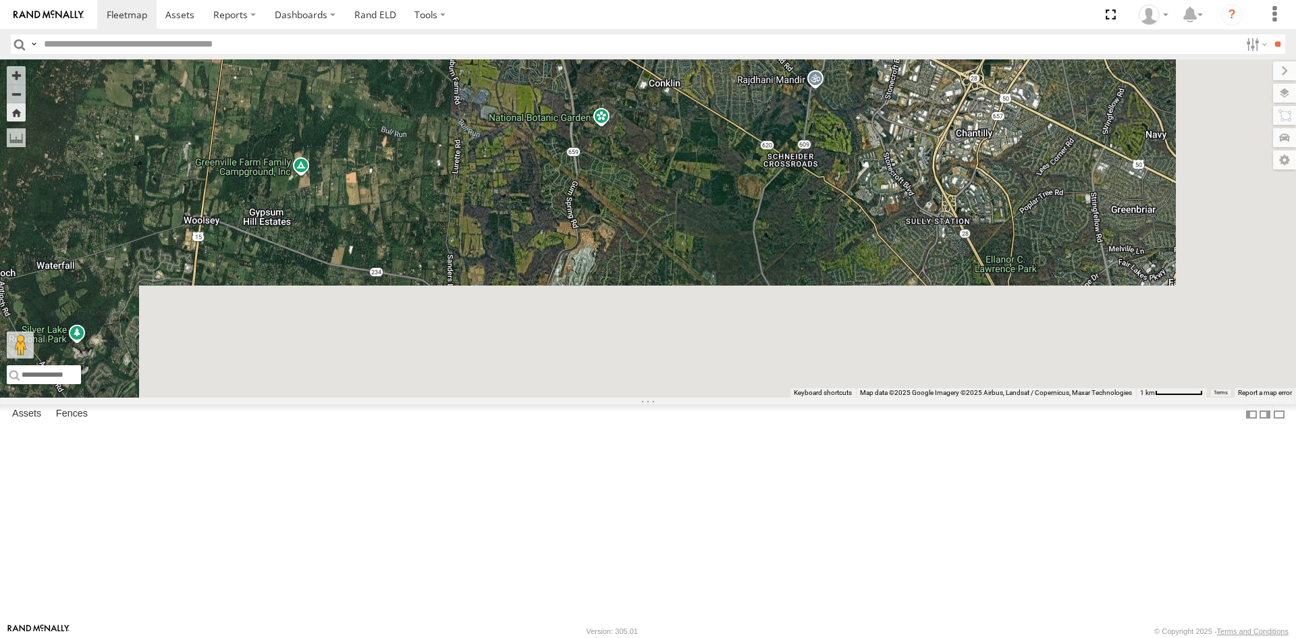
drag, startPoint x: 918, startPoint y: 565, endPoint x: 786, endPoint y: 126, distance: 458.4
click at [787, 126] on div "357660104512769" at bounding box center [648, 228] width 1296 height 338
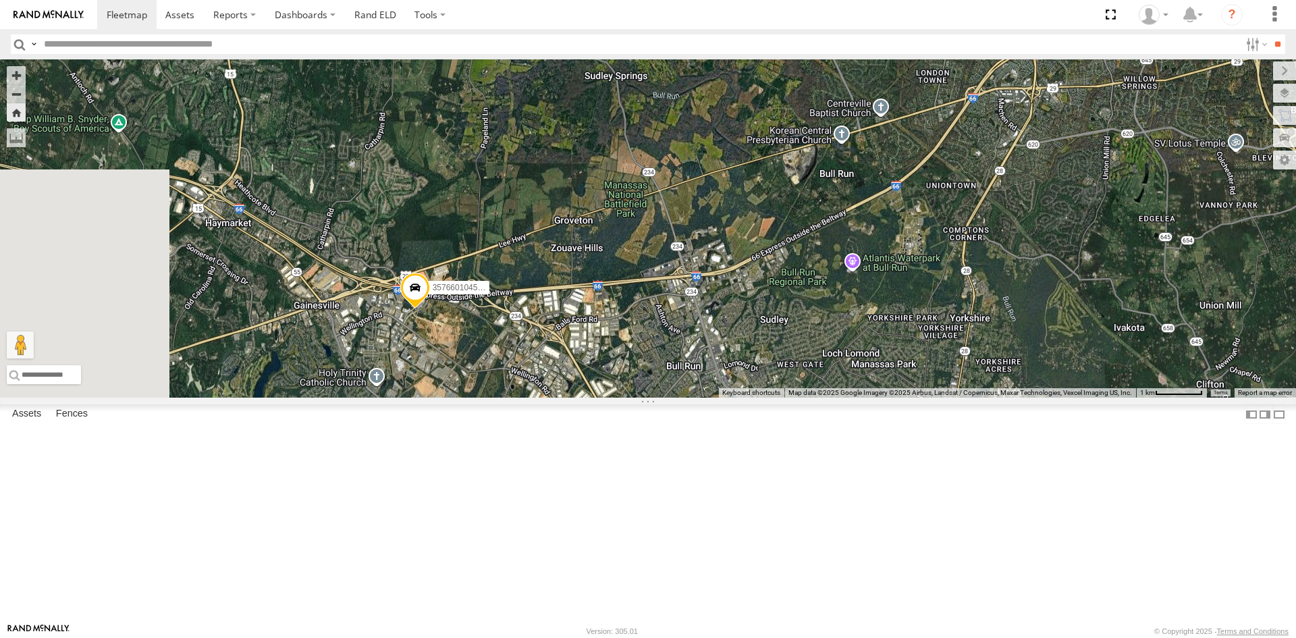
drag, startPoint x: 802, startPoint y: 421, endPoint x: 820, endPoint y: 419, distance: 17.8
click at [822, 398] on div "357660104512769" at bounding box center [648, 228] width 1296 height 338
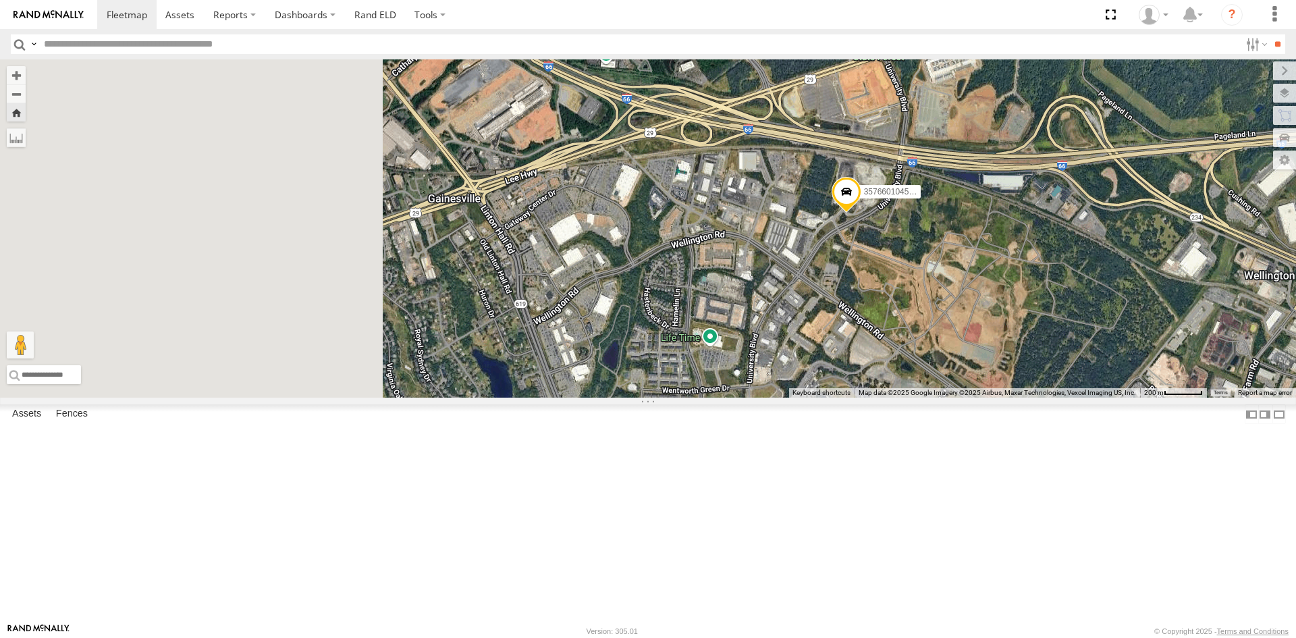
drag, startPoint x: 543, startPoint y: 442, endPoint x: 767, endPoint y: 354, distance: 240.1
click at [820, 344] on div "357660104512769" at bounding box center [648, 228] width 1296 height 338
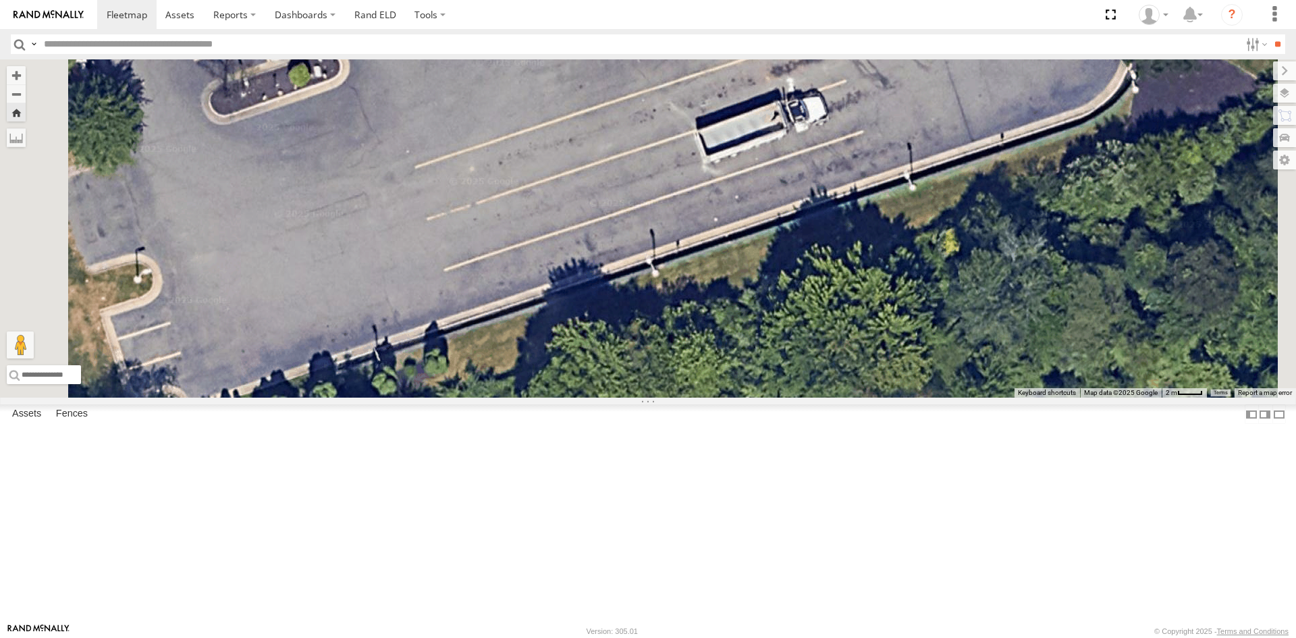
drag, startPoint x: 1017, startPoint y: 101, endPoint x: 909, endPoint y: 313, distance: 237.9
click at [909, 313] on div "357660104512769" at bounding box center [648, 228] width 1296 height 338
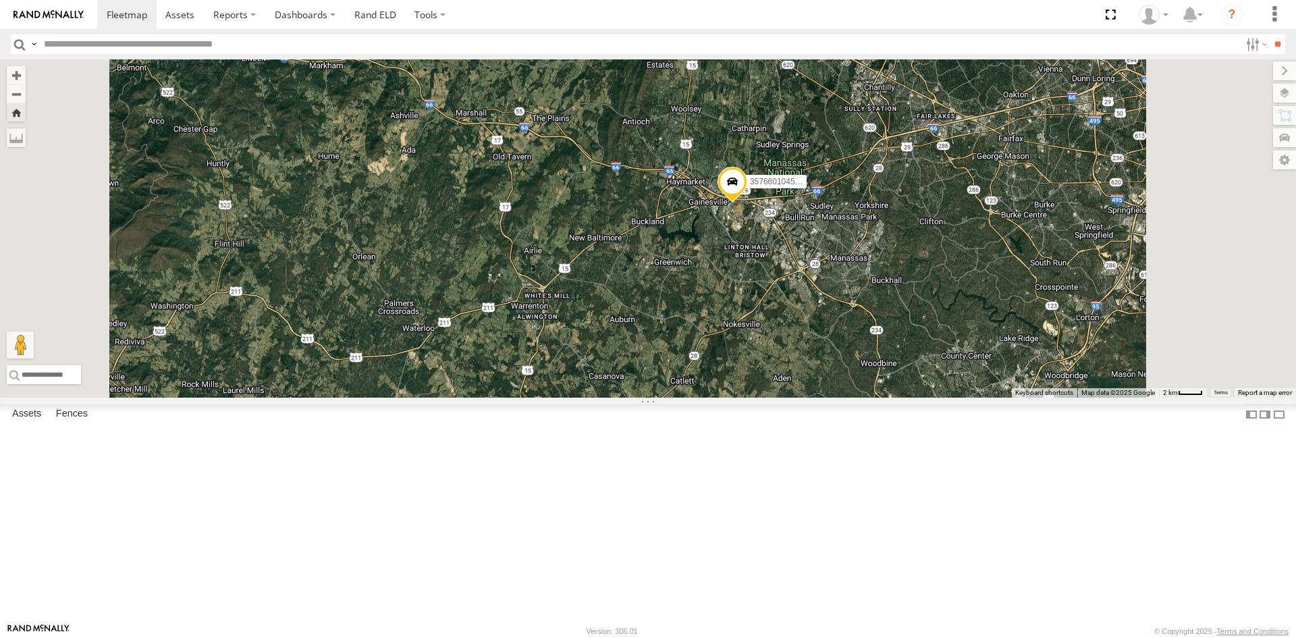
drag, startPoint x: 1171, startPoint y: 258, endPoint x: 825, endPoint y: 423, distance: 382.9
click at [825, 398] on div "357660104512769" at bounding box center [648, 228] width 1296 height 338
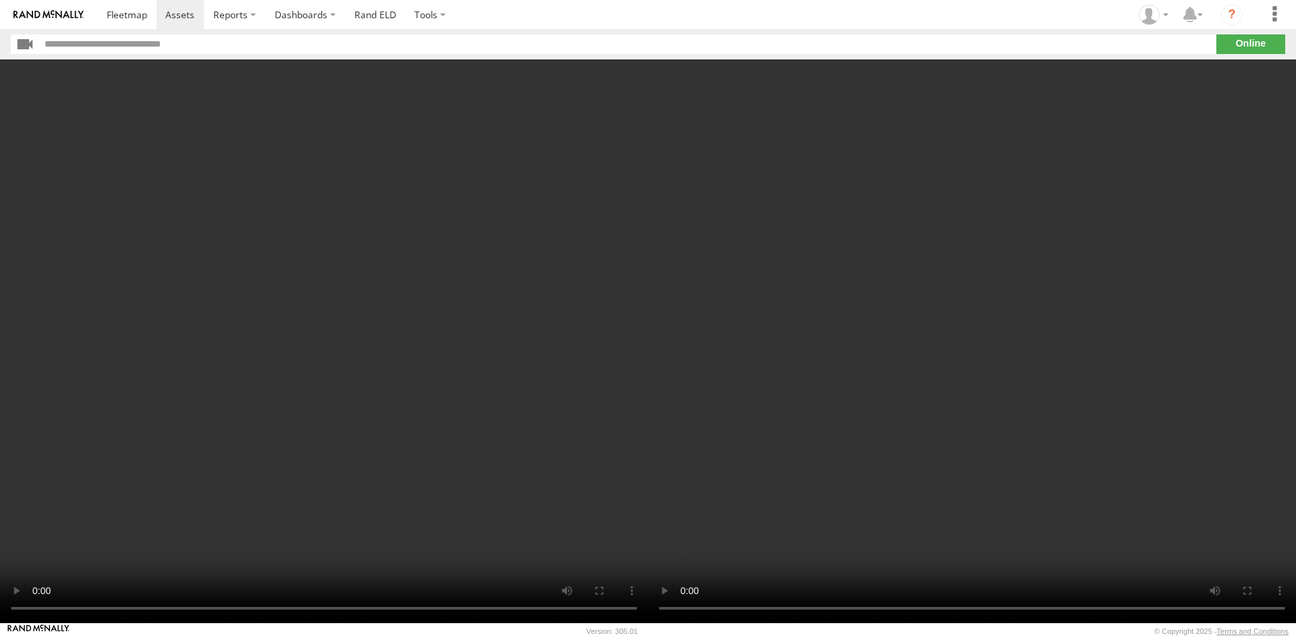
click at [489, 431] on video at bounding box center [324, 341] width 648 height 564
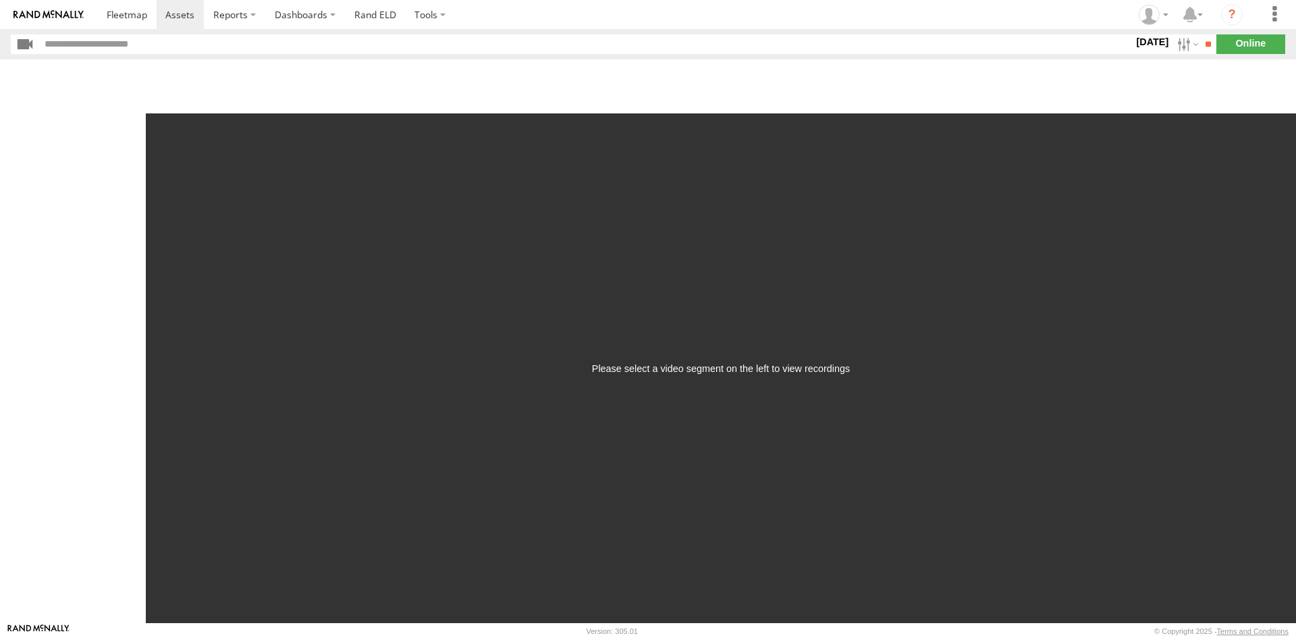
click at [1134, 45] on label "10 Aug 25" at bounding box center [1153, 41] width 38 height 15
click at [0, 0] on label at bounding box center [0, 0] width 0 height 0
click at [1252, 124] on div "Please select a video segment on the left to view recordings" at bounding box center [721, 368] width 1150 height 510
click at [0, 0] on label at bounding box center [0, 0] width 0 height 0
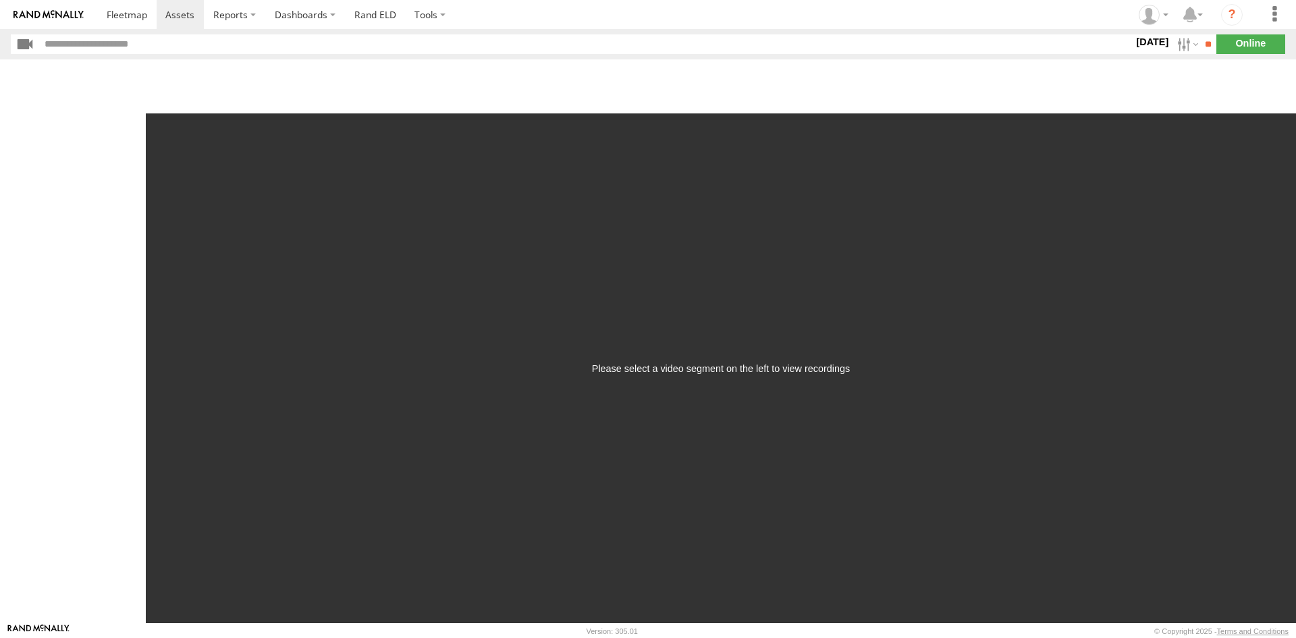
click at [0, 0] on label at bounding box center [0, 0] width 0 height 0
click at [1267, 60] on div "Duration (seconds): * ** ** ** ** ** ** *** *** *** *** Quality: High Low Play …" at bounding box center [721, 341] width 1150 height 564
click at [1201, 47] on input "**" at bounding box center [1209, 44] width 16 height 20
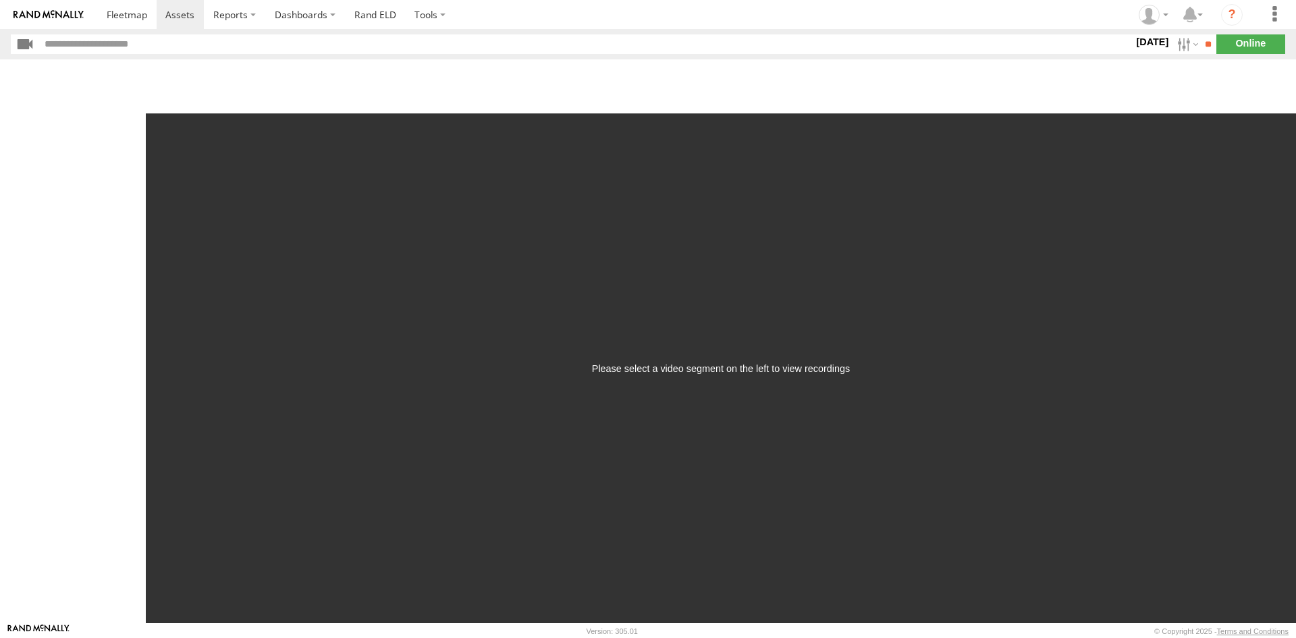
click at [1136, 45] on label "18 Jul 25" at bounding box center [1153, 41] width 38 height 15
click at [0, 0] on label at bounding box center [0, 0] width 0 height 0
click at [1202, 39] on input "**" at bounding box center [1209, 44] width 16 height 20
click at [757, 360] on div "Please select a video segment on the left to view recordings" at bounding box center [721, 368] width 1150 height 510
click at [1146, 44] on label "17 Jul 25" at bounding box center [1153, 41] width 38 height 15
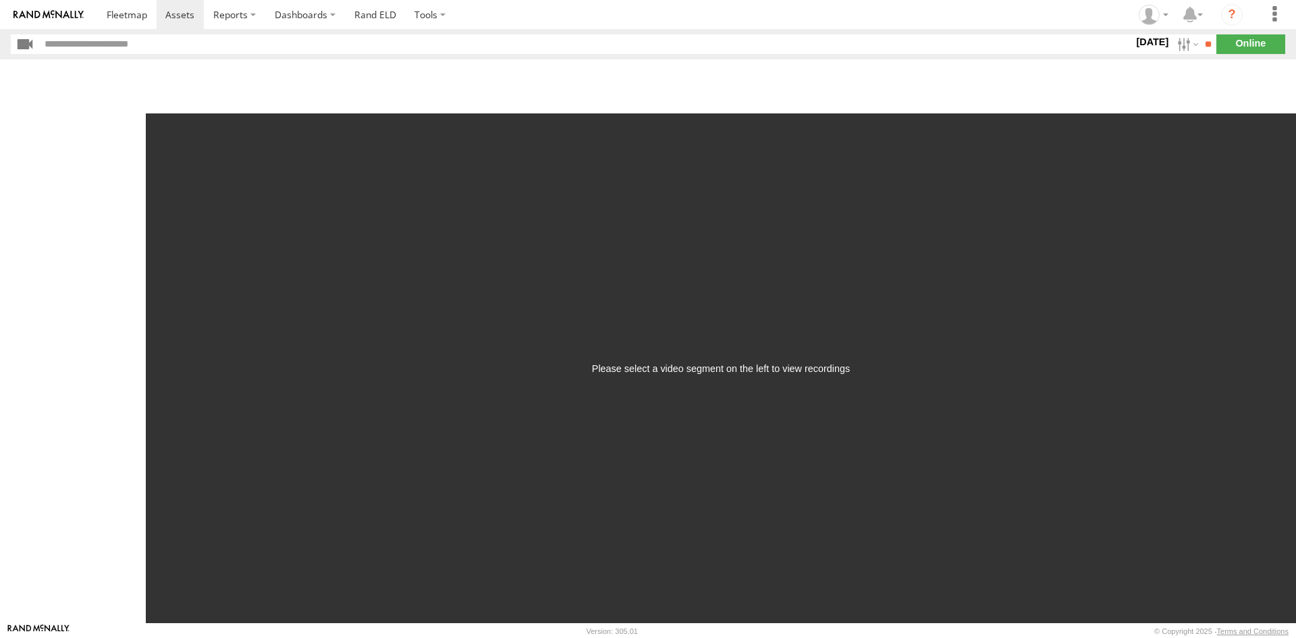
click at [0, 0] on label at bounding box center [0, 0] width 0 height 0
click at [1201, 44] on input "**" at bounding box center [1209, 44] width 16 height 20
click at [172, 13] on span at bounding box center [179, 14] width 29 height 13
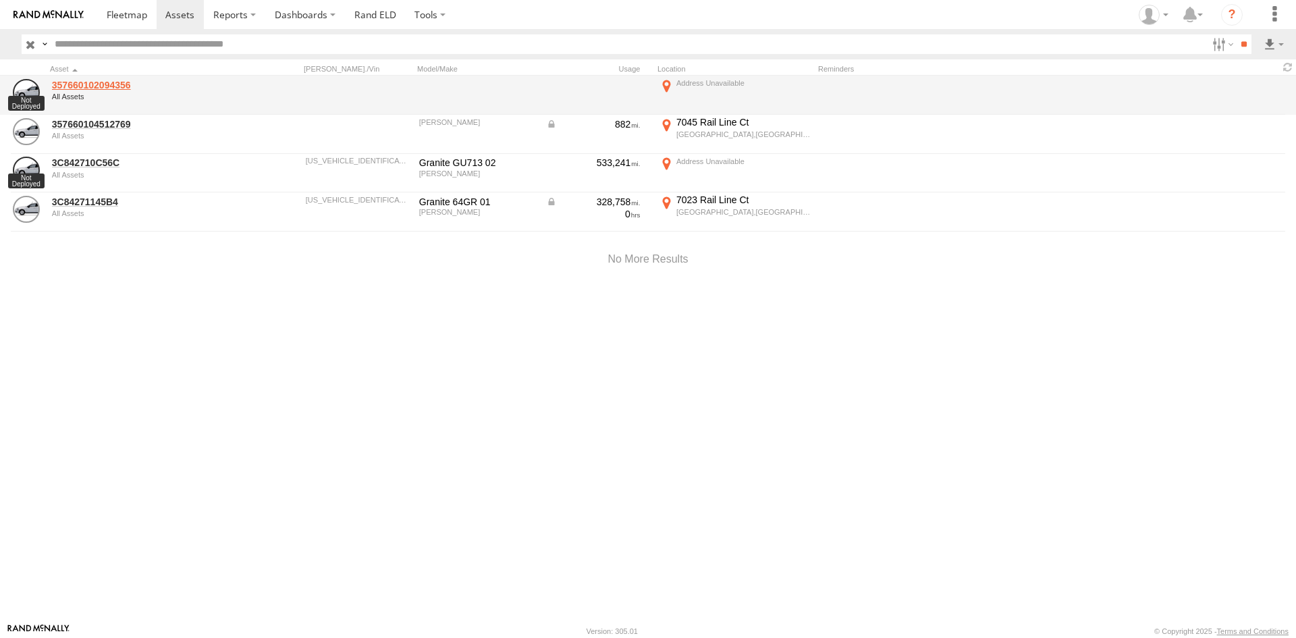
click at [126, 86] on link "357660102094356" at bounding box center [144, 85] width 185 height 12
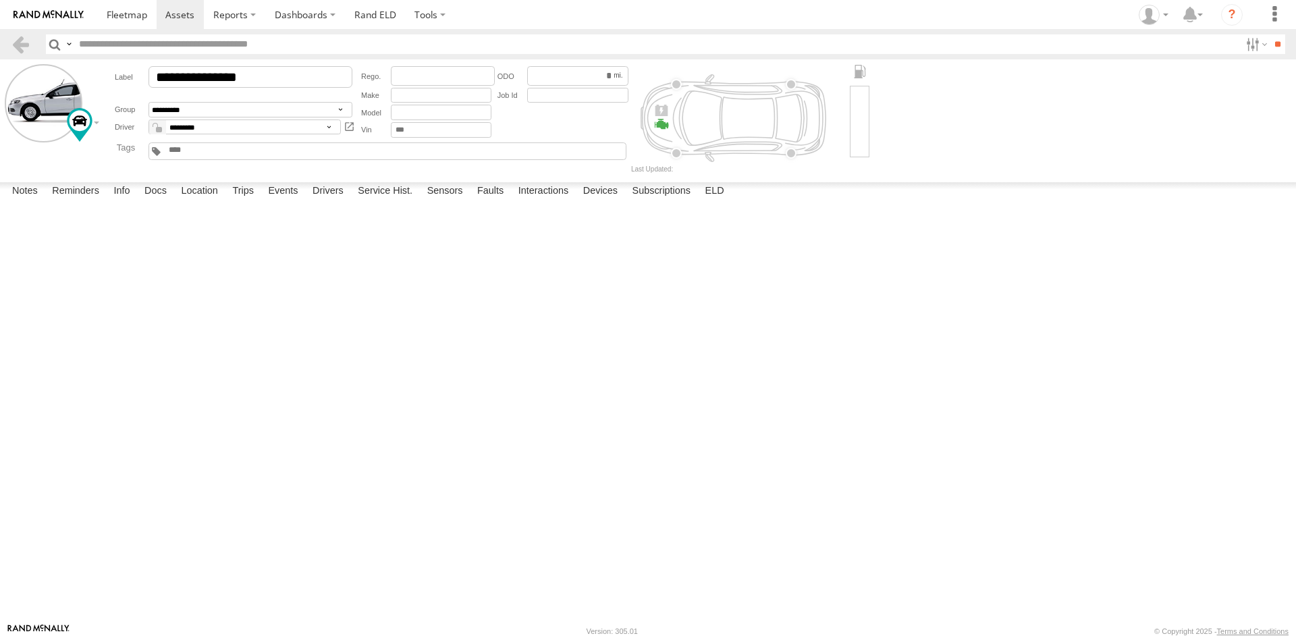
click at [857, 100] on div at bounding box center [860, 121] width 20 height 71
click at [857, 101] on div at bounding box center [860, 121] width 20 height 71
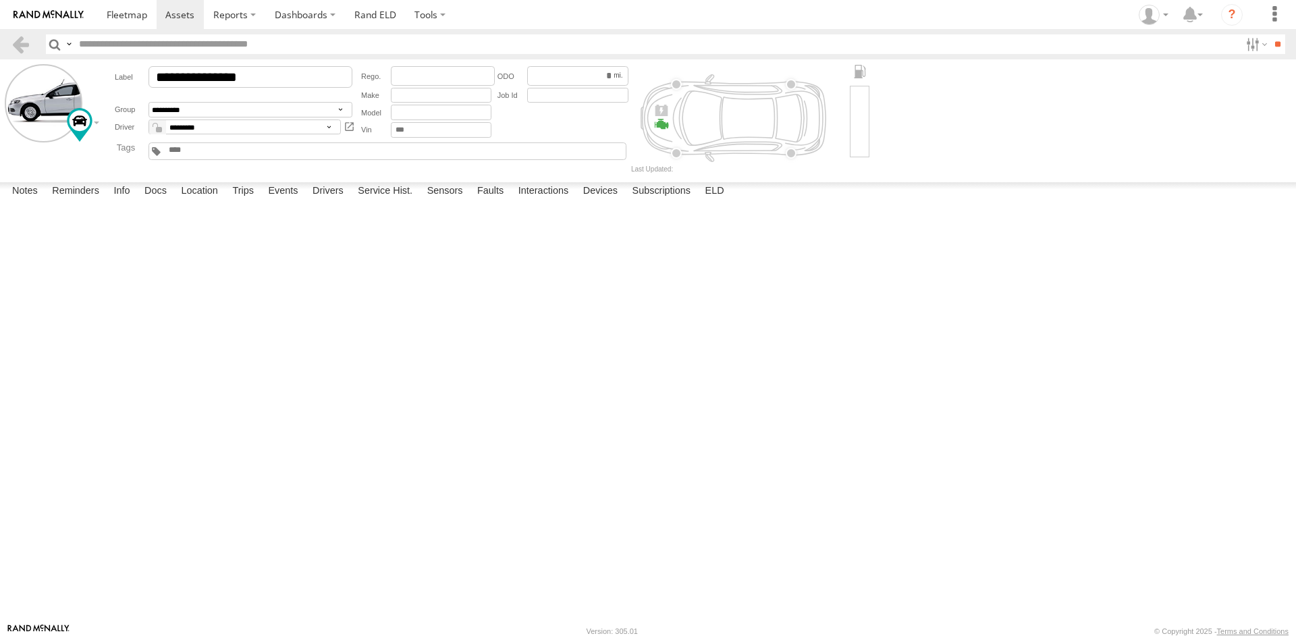
click at [664, 125] on div at bounding box center [661, 124] width 15 height 15
click at [662, 111] on div at bounding box center [661, 110] width 15 height 15
click at [660, 127] on div at bounding box center [661, 124] width 15 height 15
click at [656, 168] on div at bounding box center [653, 168] width 45 height 7
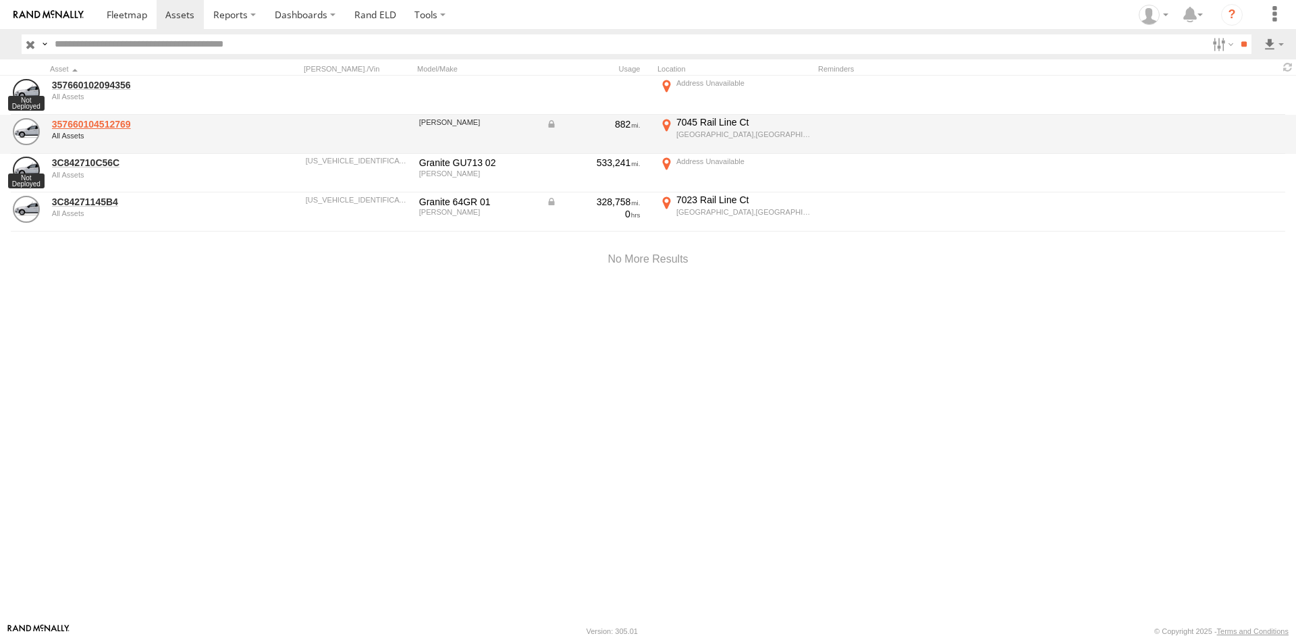
click at [108, 122] on link "357660104512769" at bounding box center [144, 124] width 185 height 12
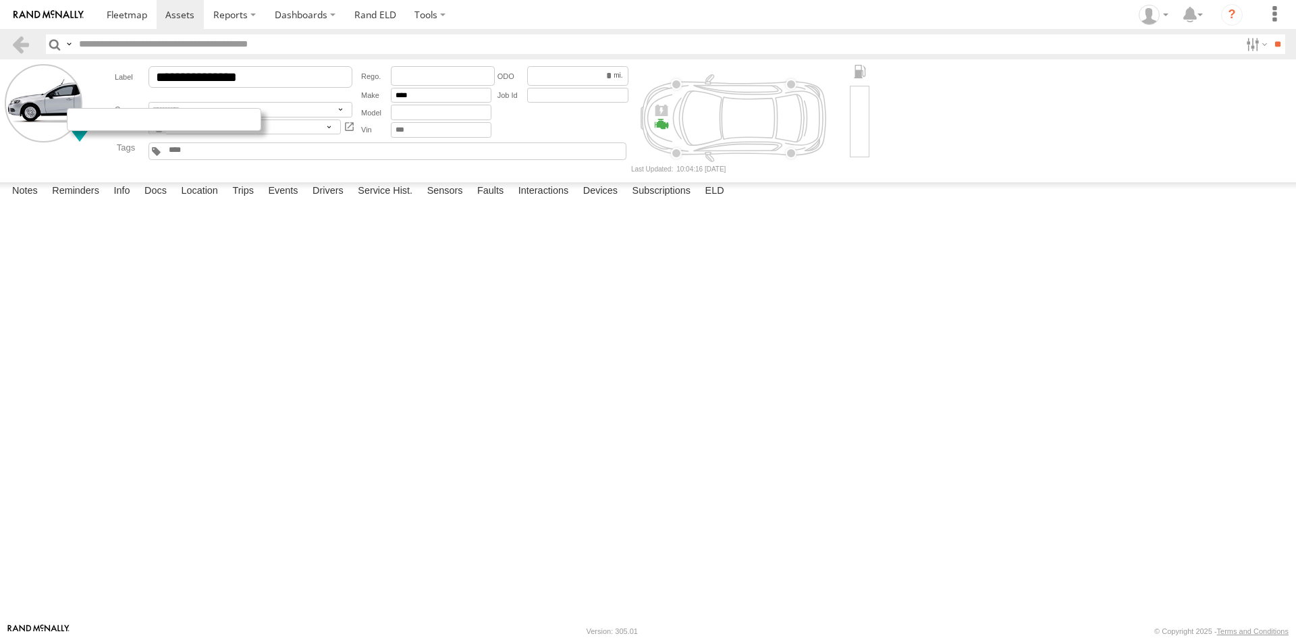
click at [80, 127] on div at bounding box center [164, 119] width 194 height 23
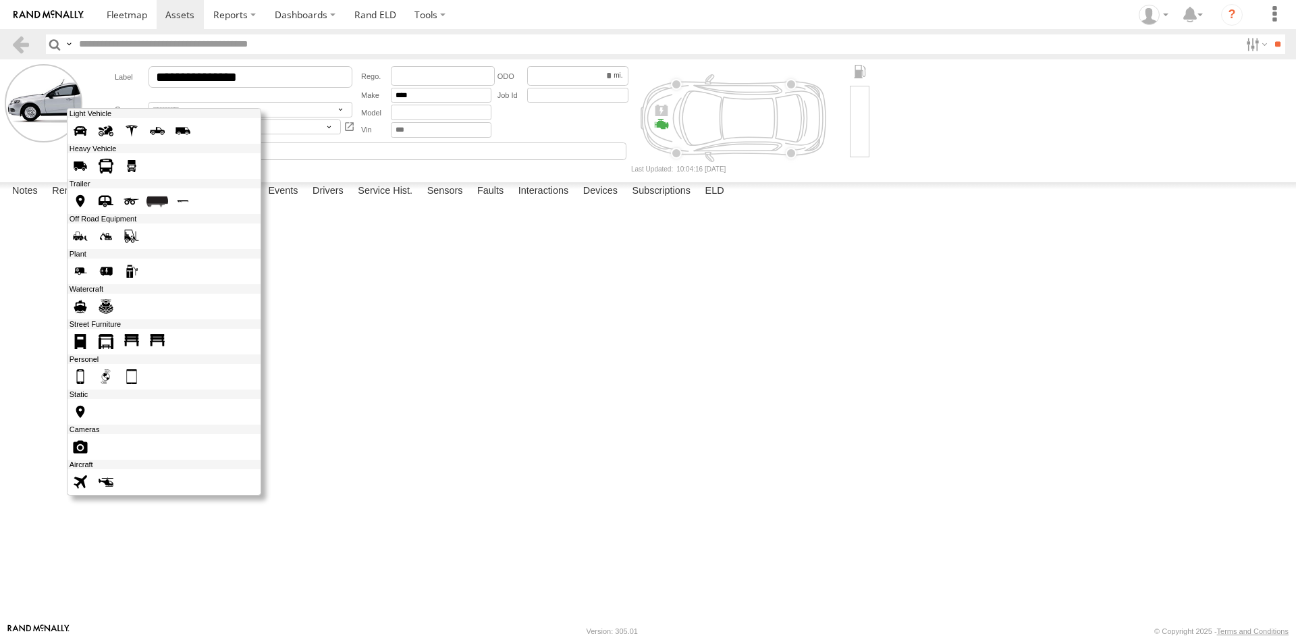
click at [128, 165] on span at bounding box center [132, 166] width 22 height 22
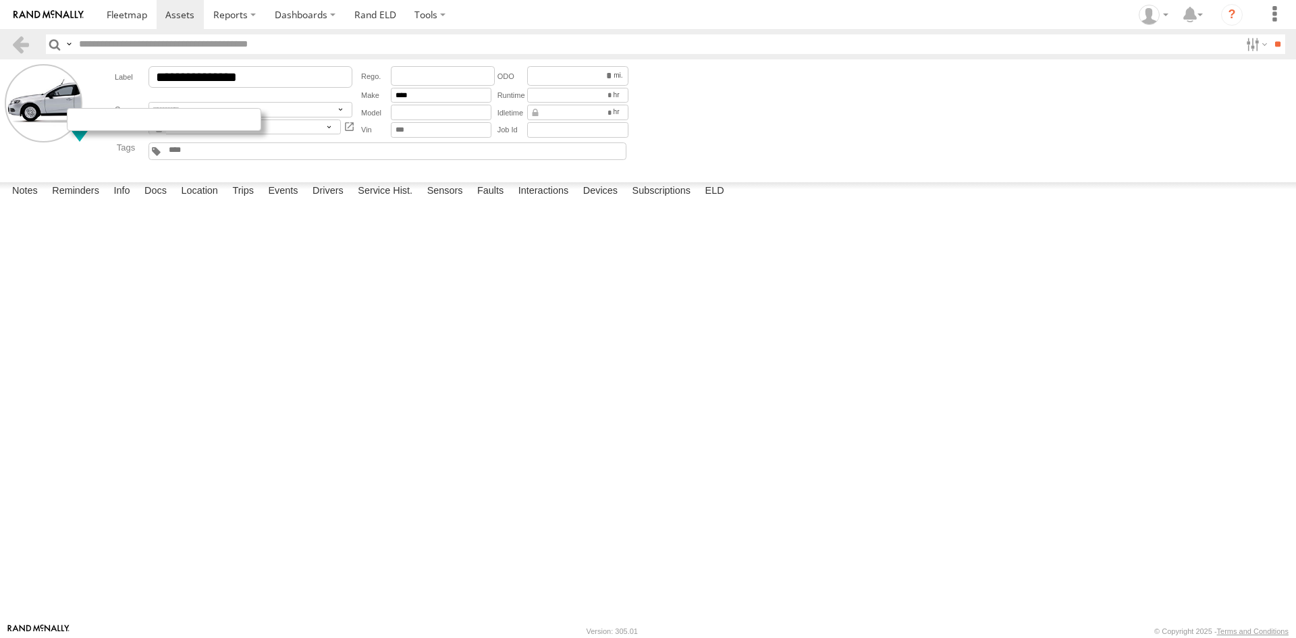
click at [95, 123] on div at bounding box center [164, 119] width 194 height 23
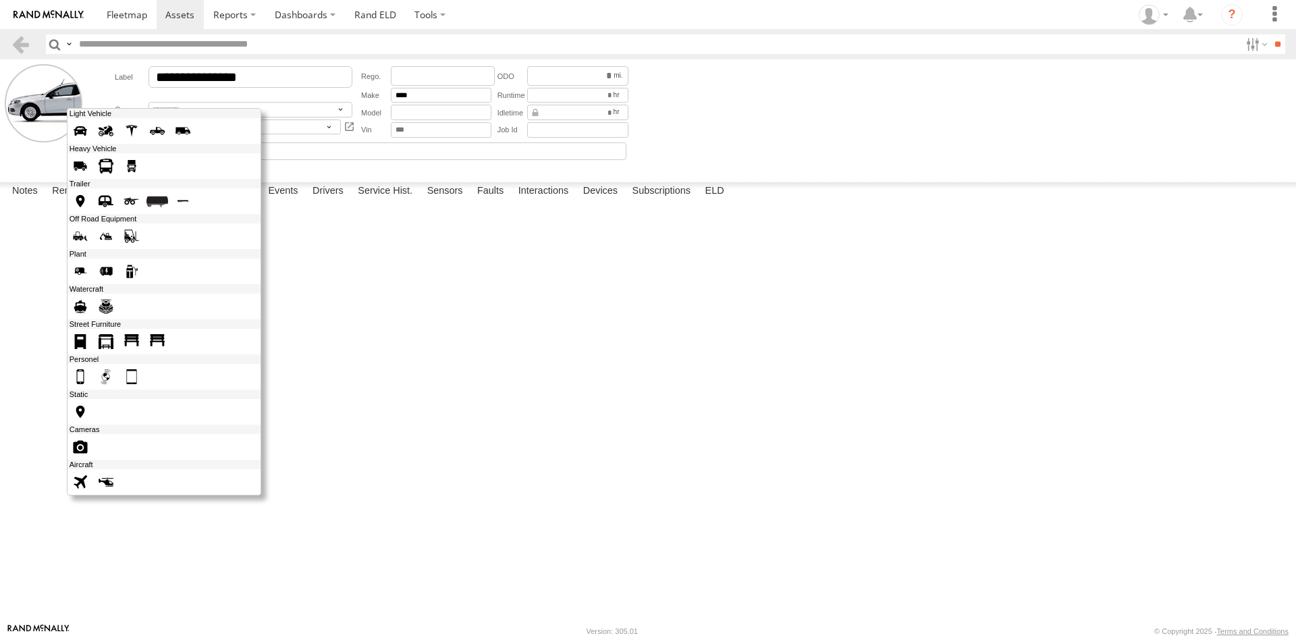
click at [83, 128] on span at bounding box center [81, 131] width 22 height 22
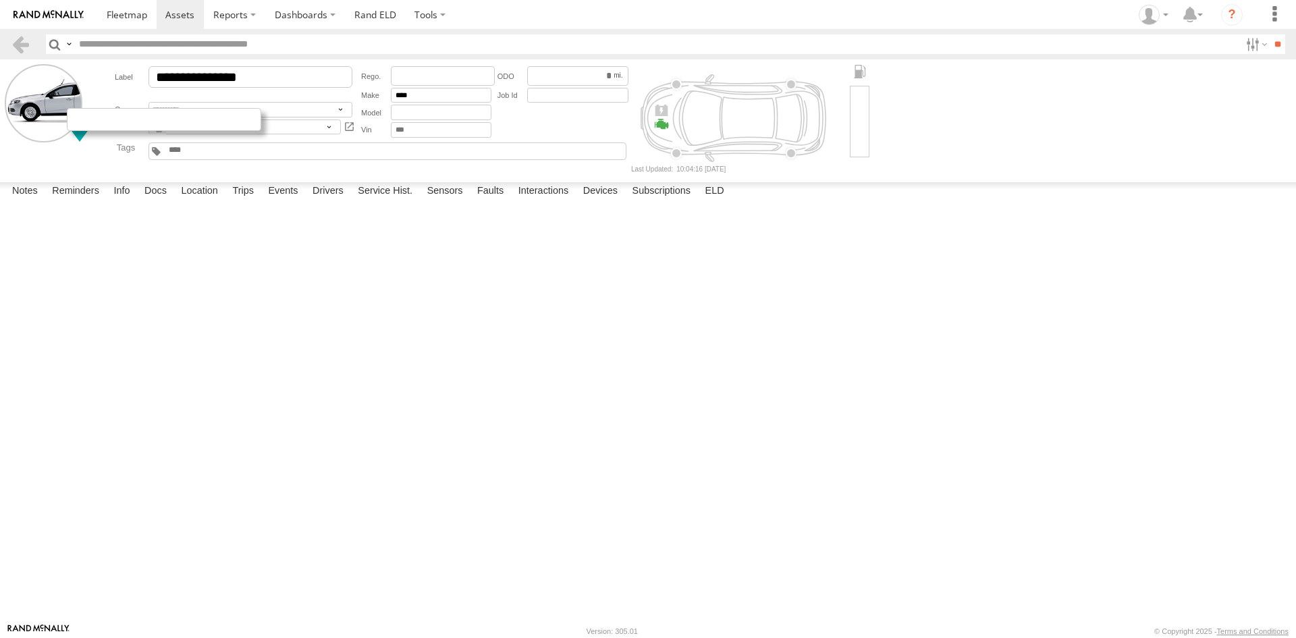
click at [98, 125] on div at bounding box center [164, 119] width 194 height 23
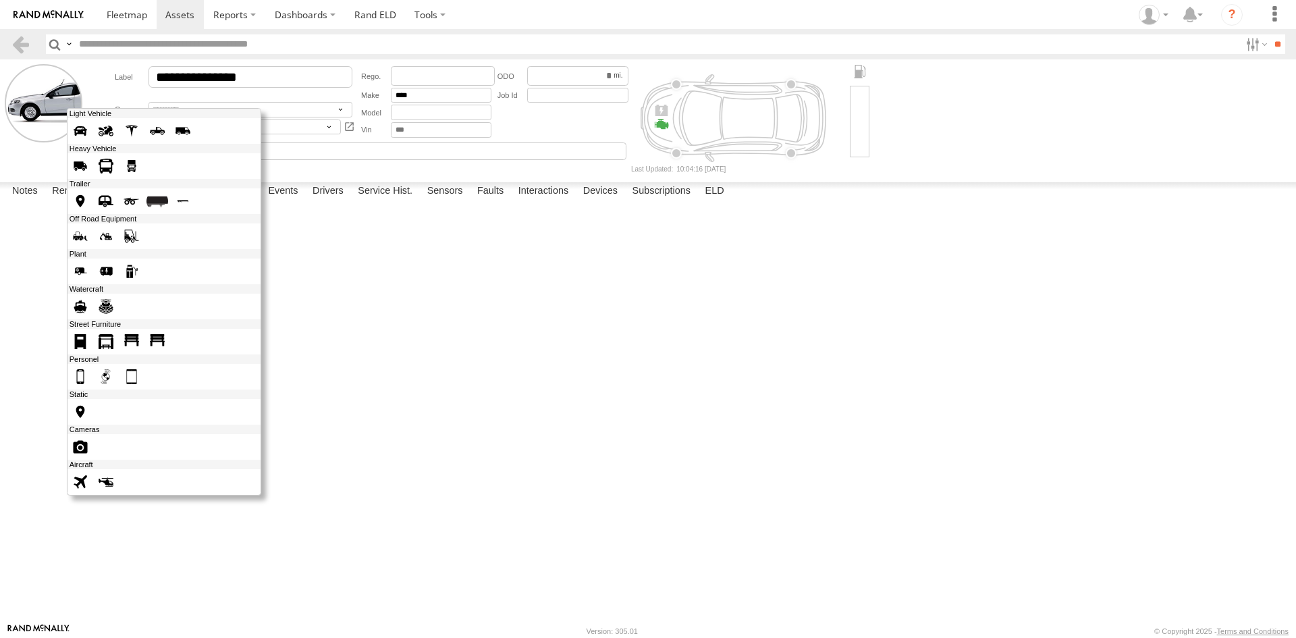
click at [134, 273] on span at bounding box center [132, 272] width 22 height 22
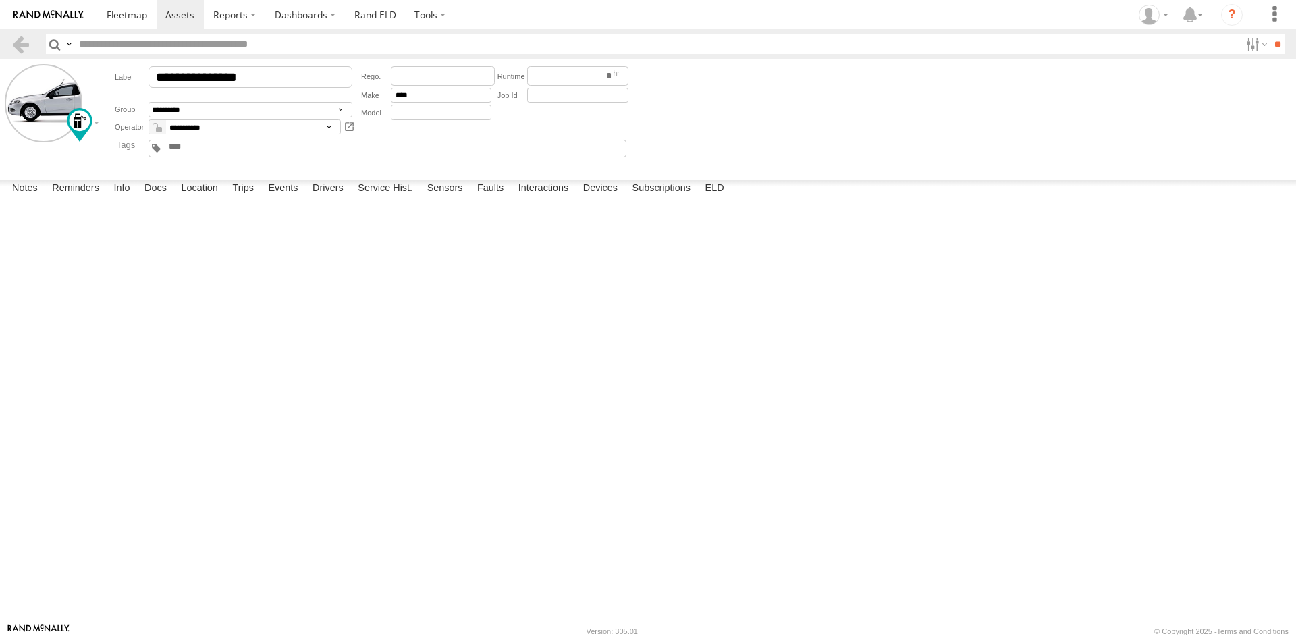
click at [93, 120] on form "**********" at bounding box center [648, 116] width 1287 height 105
click at [100, 123] on form "**********" at bounding box center [648, 116] width 1287 height 105
click at [102, 134] on div "**********" at bounding box center [366, 100] width 529 height 72
click at [97, 123] on div at bounding box center [164, 119] width 194 height 23
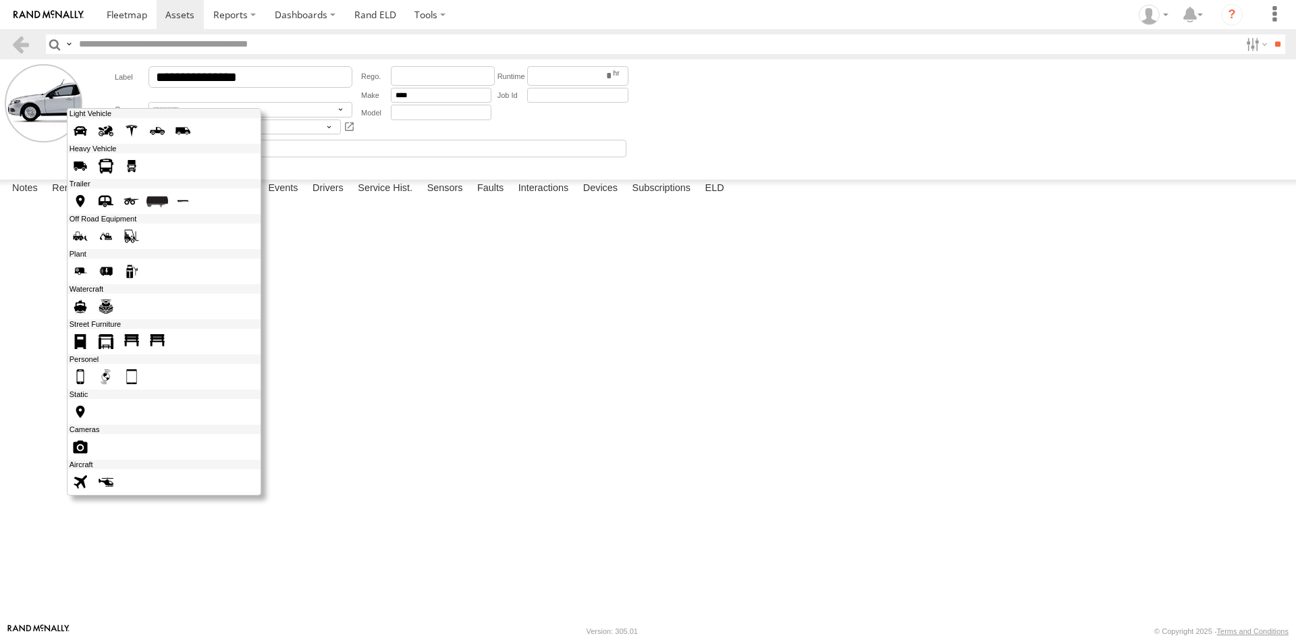
click at [174, 130] on span at bounding box center [183, 131] width 22 height 22
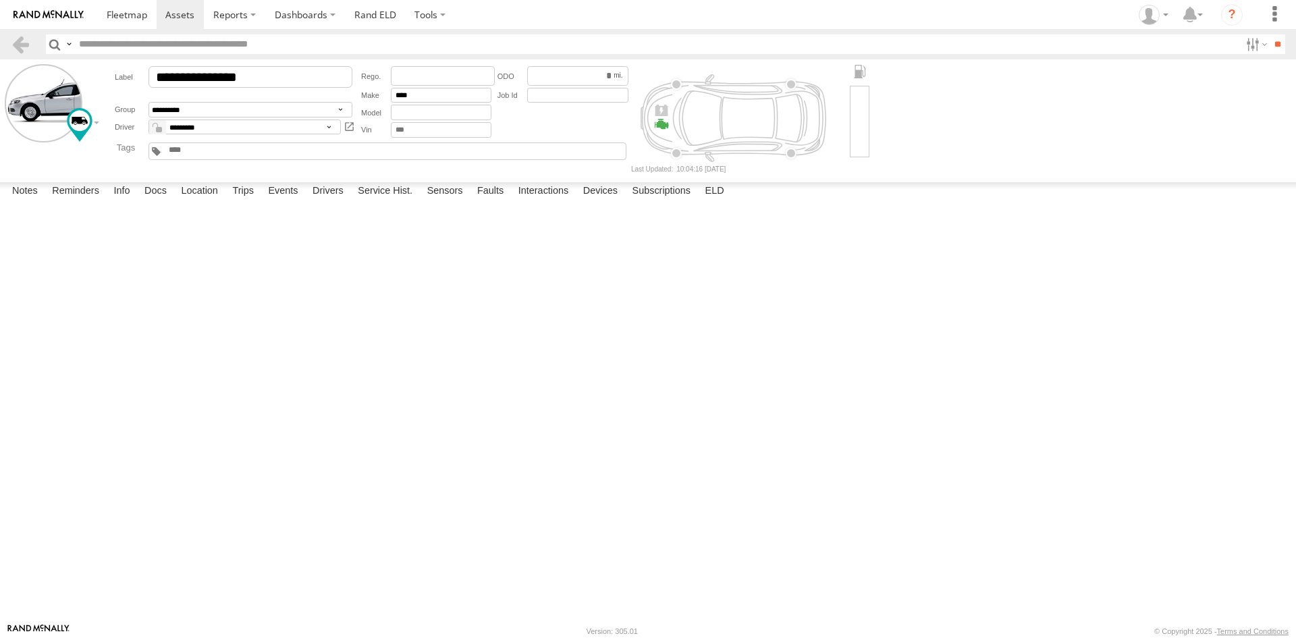
click at [0, 0] on div at bounding box center [0, 0] width 0 height 0
